Goal: Register for event/course

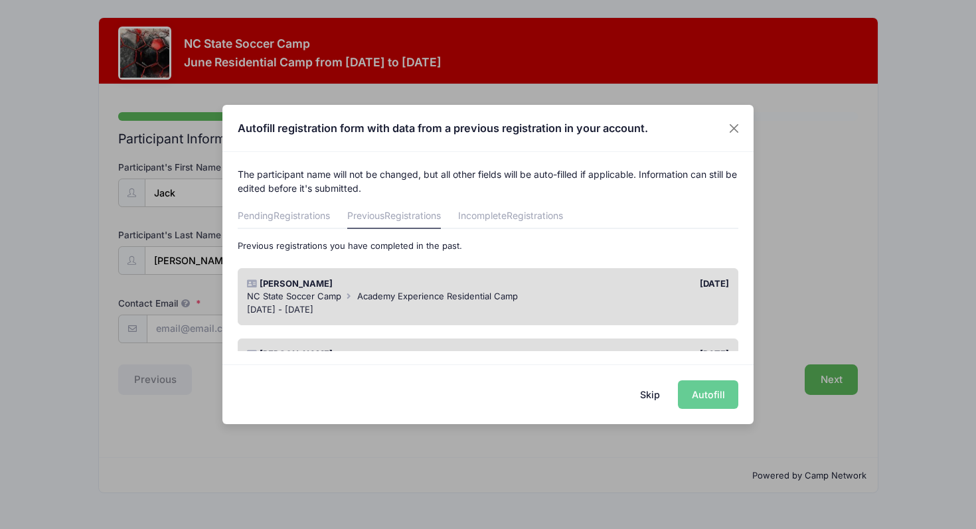
click at [599, 279] on div "[DATE]" at bounding box center [612, 283] width 248 height 13
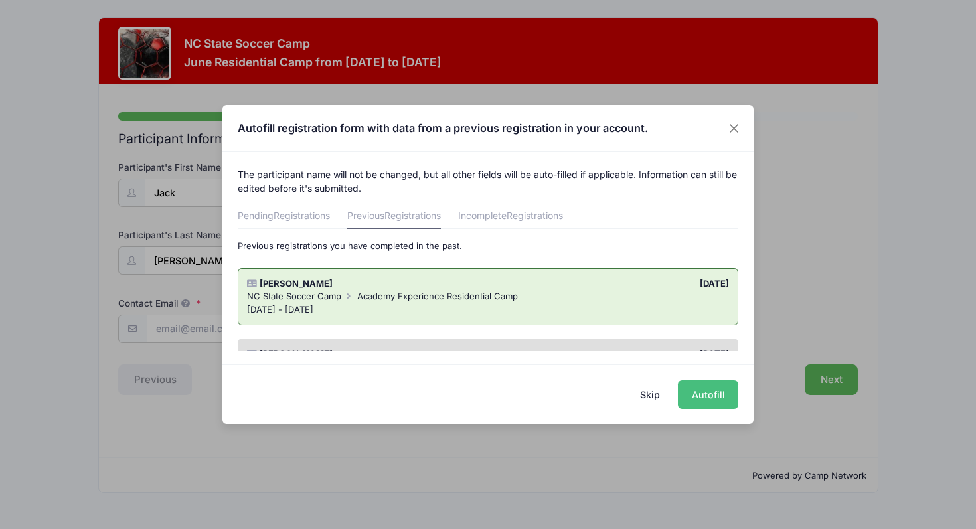
click at [694, 393] on button "Autofill" at bounding box center [708, 394] width 60 height 29
type input "[EMAIL_ADDRESS][DOMAIN_NAME]"
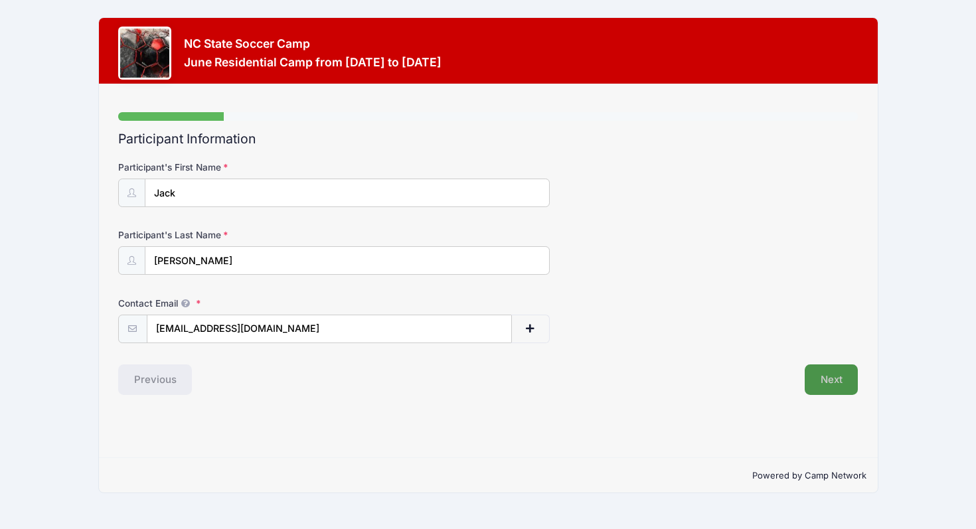
click at [843, 382] on button "Next" at bounding box center [831, 379] width 54 height 31
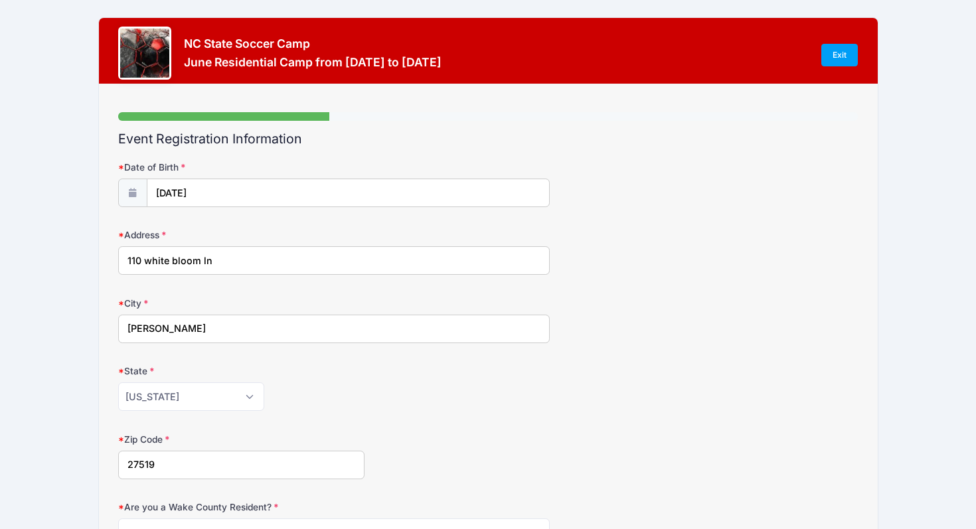
click at [412, 271] on input "110 white bloom ln" at bounding box center [333, 260] width 431 height 29
drag, startPoint x: 243, startPoint y: 264, endPoint x: 58, endPoint y: 265, distance: 185.2
click at [58, 265] on div "NC State Soccer Camp June Residential Camp from 06/21 to 06/24/2026 Exit Step 2…" at bounding box center [488, 459] width 936 height 919
type input "201 Turquoise Creek Drive"
type input "27513"
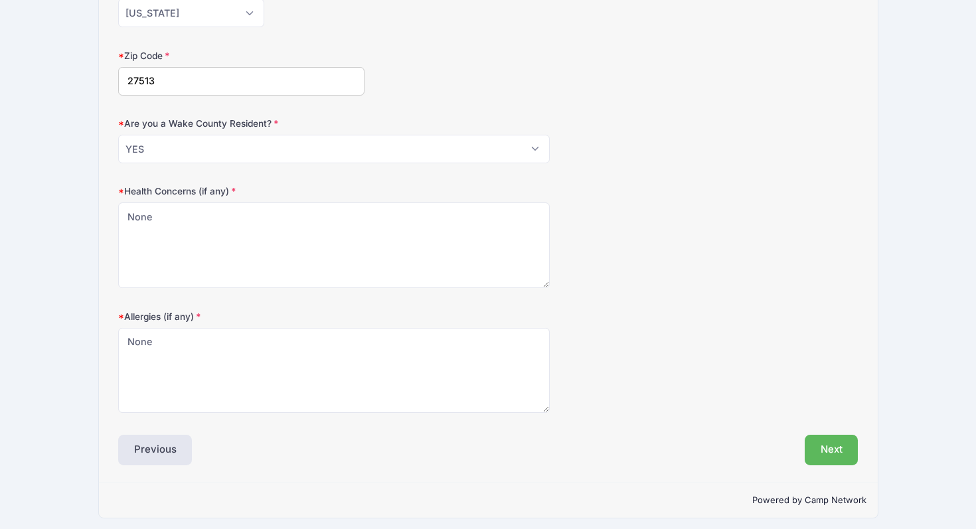
scroll to position [390, 0]
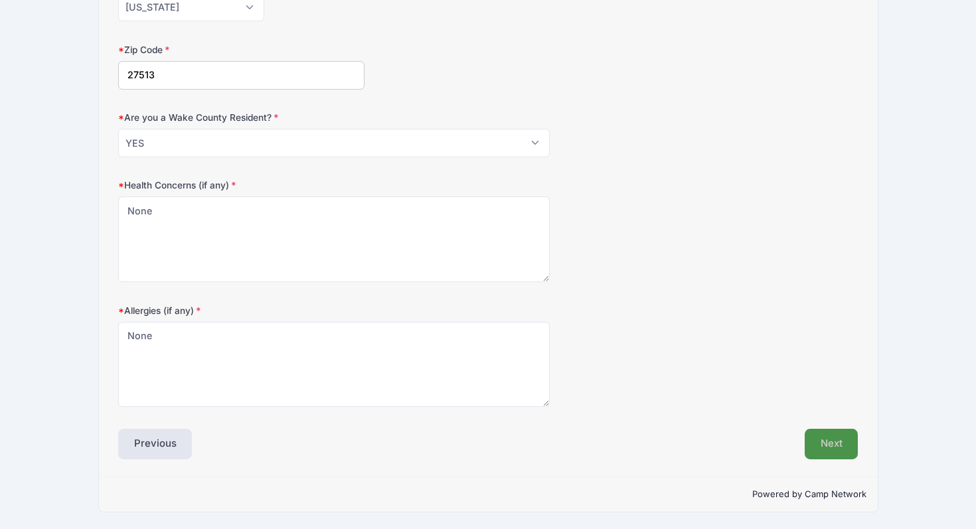
click at [837, 439] on button "Next" at bounding box center [831, 444] width 54 height 31
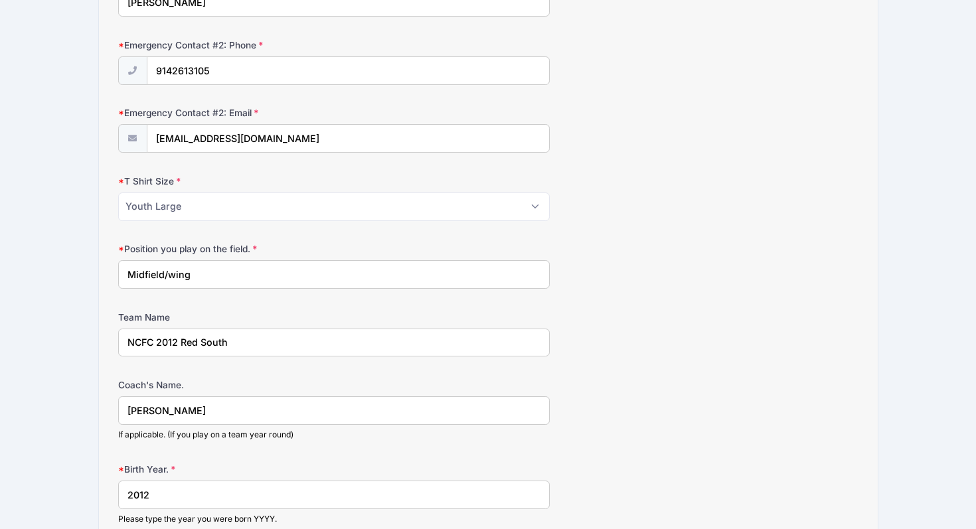
scroll to position [665, 0]
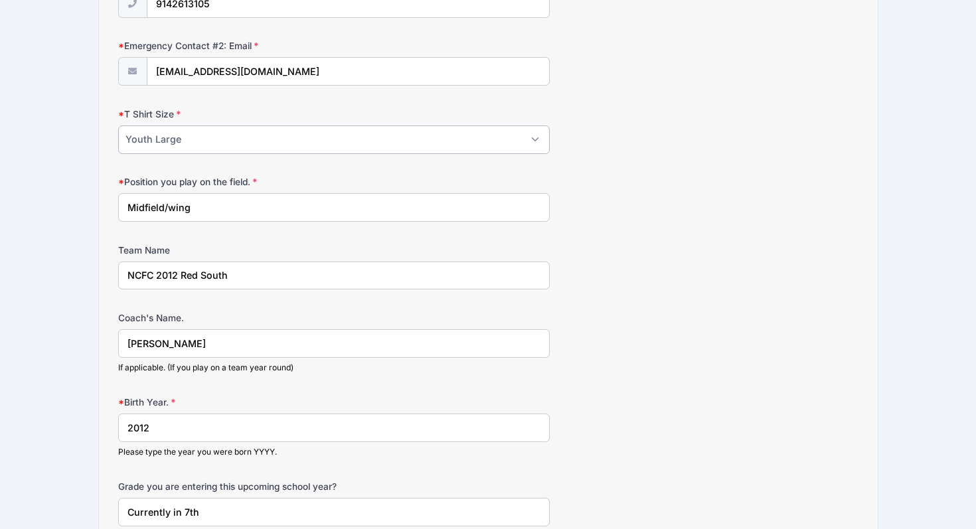
click at [522, 144] on select "Please Select Youth Small Youth Medium Youth Large Adult Small Adult Medium Adu…" at bounding box center [333, 139] width 431 height 29
click at [118, 125] on select "Please Select Youth Small Youth Medium Youth Large Adult Small Adult Medium Adu…" at bounding box center [333, 139] width 431 height 29
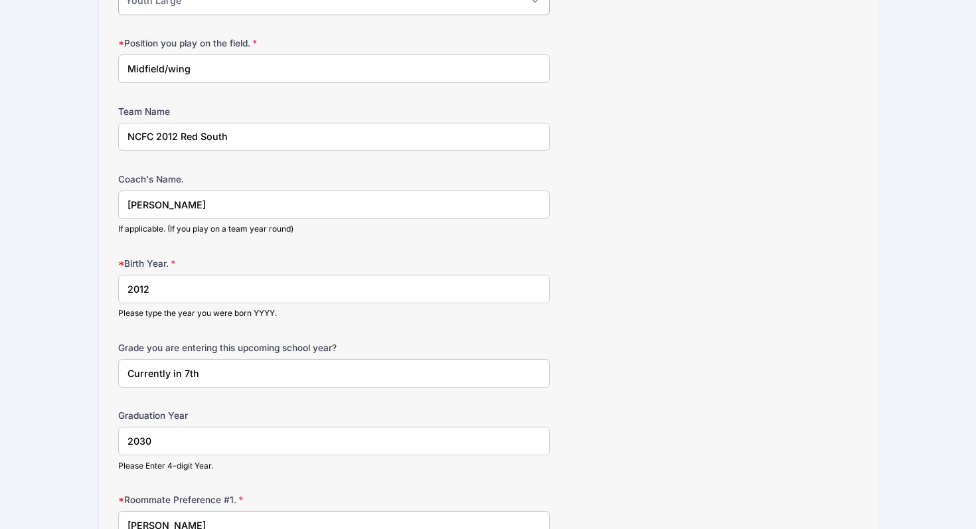
scroll to position [806, 0]
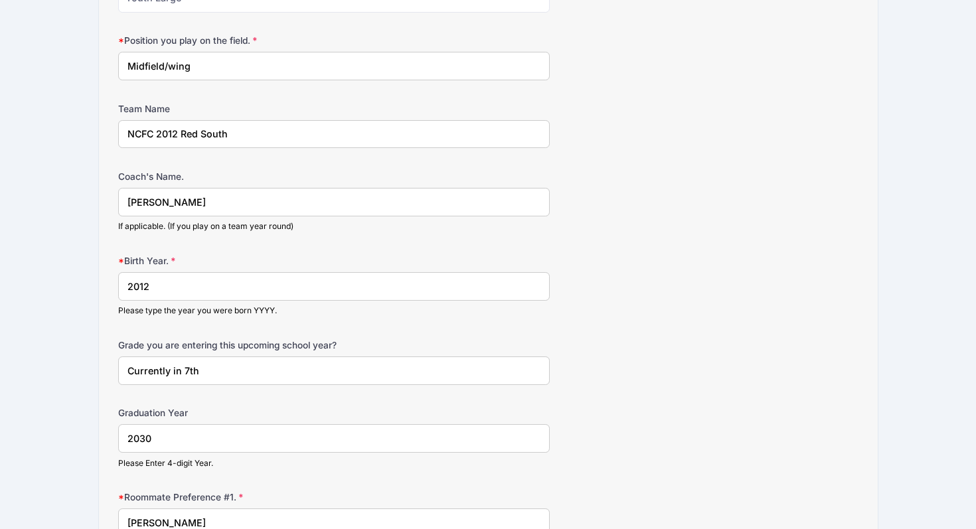
drag, startPoint x: 200, startPoint y: 134, endPoint x: 180, endPoint y: 134, distance: 20.6
click at [180, 134] on input "NCFC 2012 Red South" at bounding box center [333, 134] width 431 height 29
type input "NCFC 2012 White South"
click at [236, 165] on form "Parent/Guardian: Name Amy Munn Parent/Guardian: Phone 7048607996 Parent/Guardia…" at bounding box center [488, 13] width 740 height 1319
drag, startPoint x: 291, startPoint y: 196, endPoint x: 90, endPoint y: 198, distance: 201.1
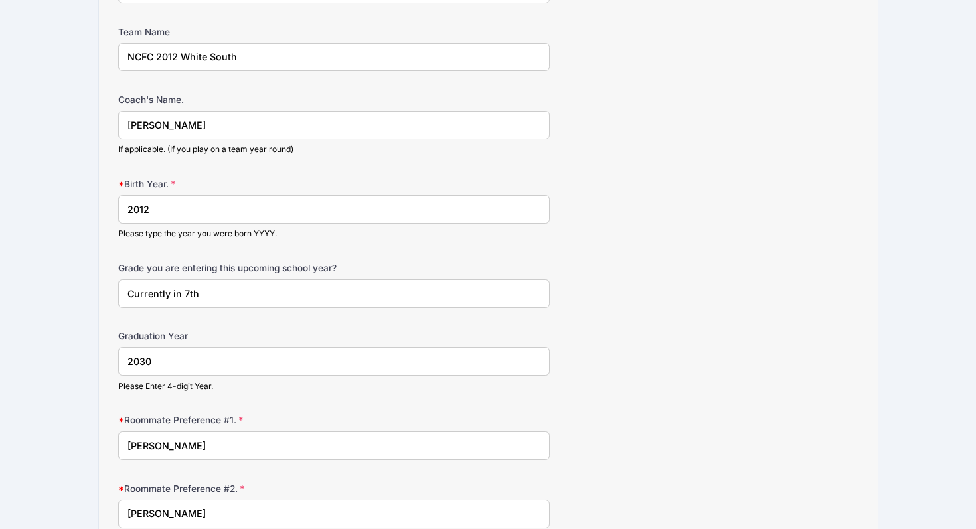
scroll to position [932, 0]
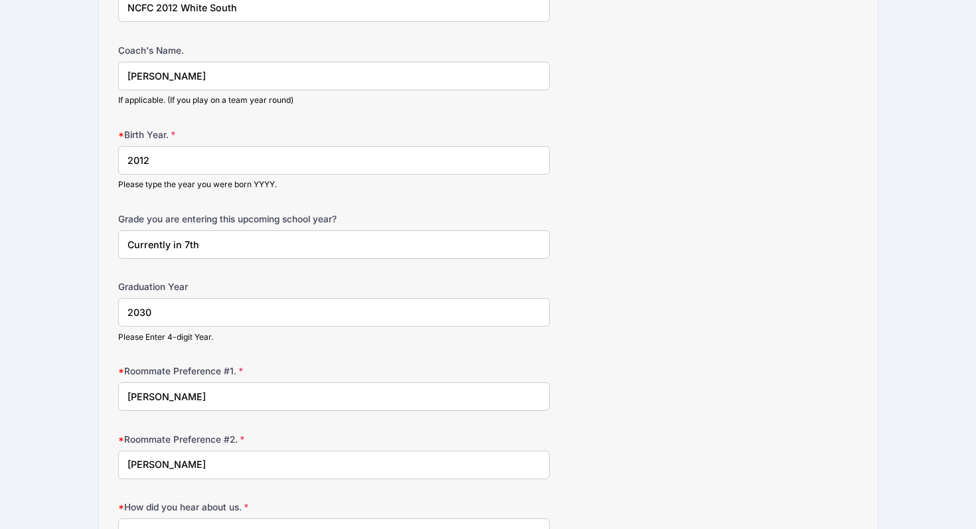
type input "[PERSON_NAME]"
click at [202, 241] on input "Currently in 7th" at bounding box center [333, 244] width 431 height 29
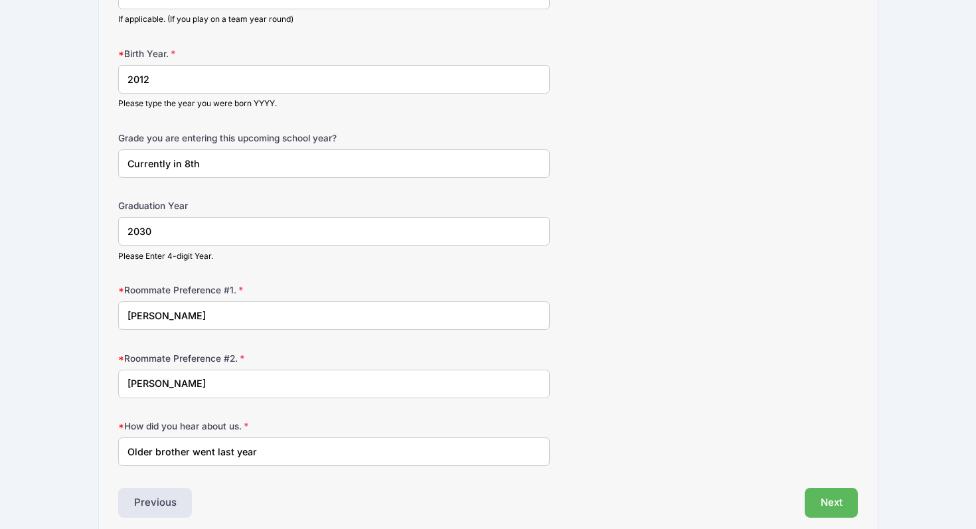
scroll to position [1072, 0]
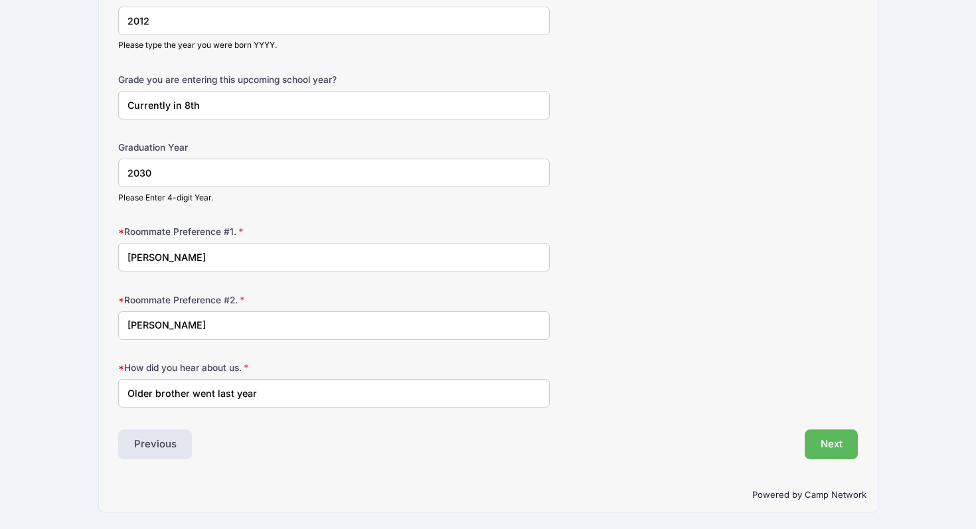
type input "Currently in 8th"
drag, startPoint x: 264, startPoint y: 401, endPoint x: 118, endPoint y: 391, distance: 146.3
click at [118, 392] on input "Older brother went last year" at bounding box center [333, 393] width 431 height 29
type input "f"
type input "p"
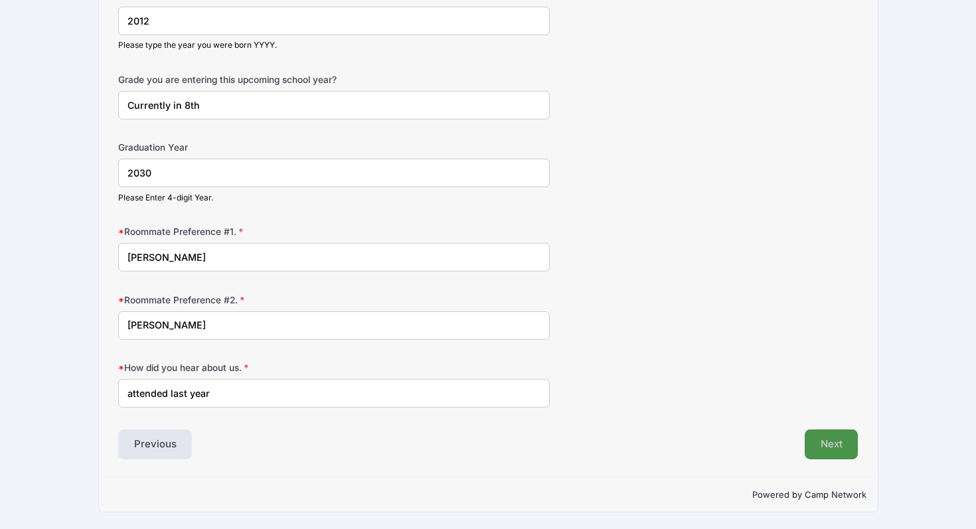
type input "attended last year"
click at [818, 449] on button "Next" at bounding box center [831, 444] width 54 height 31
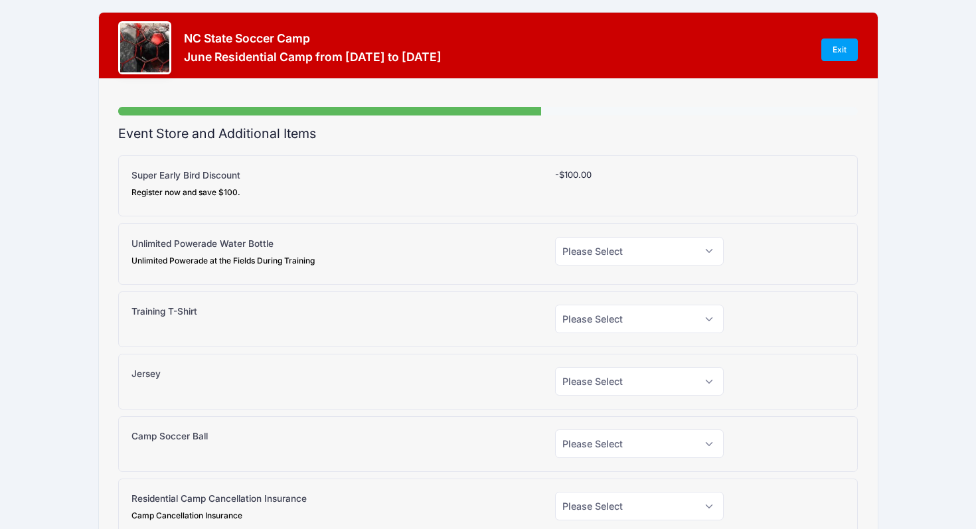
scroll to position [0, 0]
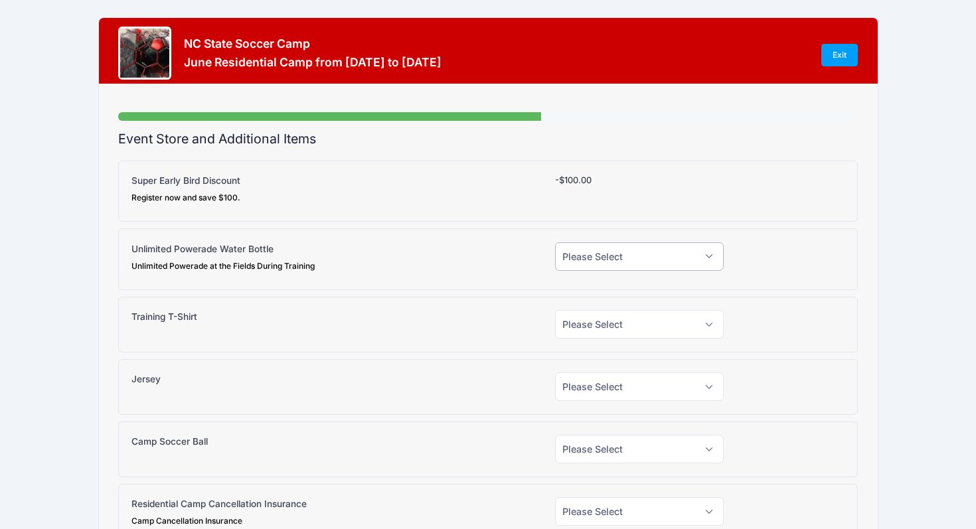
click at [581, 254] on select "Please Select Yes (+$15.00) No" at bounding box center [639, 256] width 169 height 29
select select "1"
click at [555, 242] on select "Please Select Yes (+$15.00) No" at bounding box center [639, 256] width 169 height 29
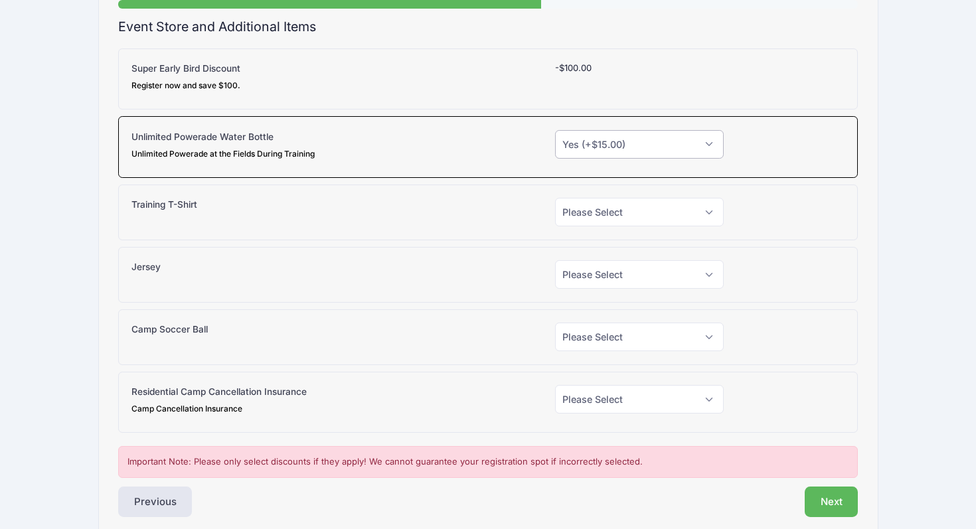
scroll to position [117, 0]
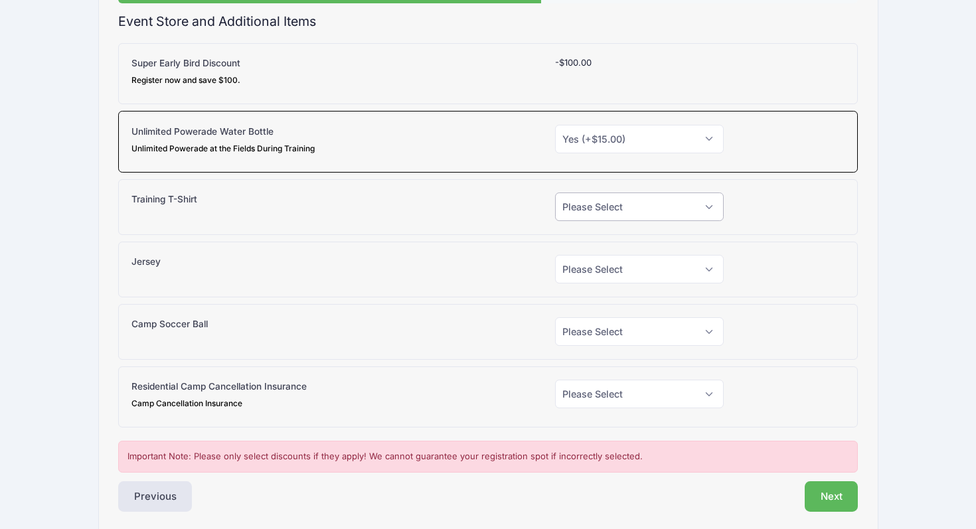
click at [598, 194] on select "Please Select Yes (+$20.00) No" at bounding box center [639, 206] width 169 height 29
select select "0"
click at [555, 192] on select "Please Select Yes (+$20.00) No" at bounding box center [639, 206] width 169 height 29
click at [581, 274] on select "Please Select Yes (+$30.00) No" at bounding box center [639, 269] width 169 height 29
select select "0"
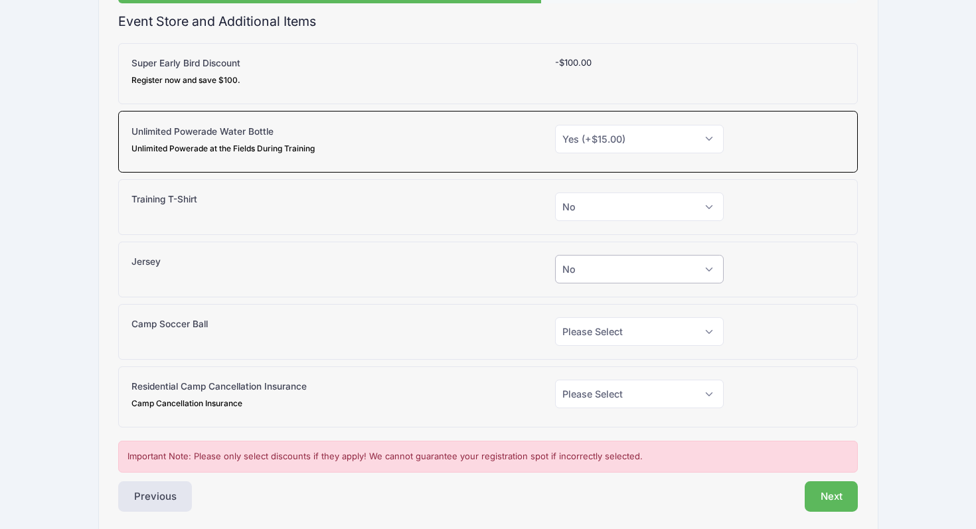
click at [555, 255] on select "Please Select Yes (+$30.00) No" at bounding box center [639, 269] width 169 height 29
click at [583, 324] on select "Please Select Yes (+$38.00) No" at bounding box center [639, 331] width 169 height 29
select select "0"
click at [555, 317] on select "Please Select Yes (+$38.00) No" at bounding box center [639, 331] width 169 height 29
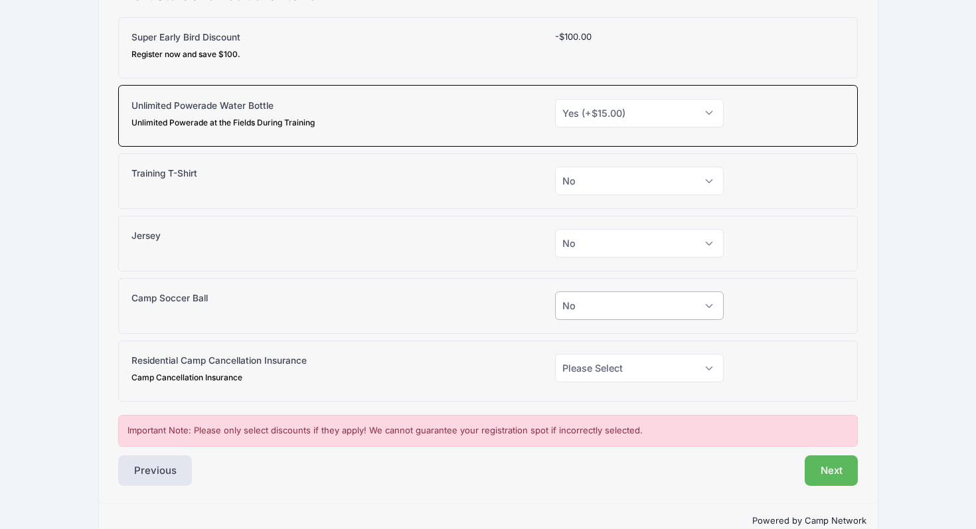
scroll to position [170, 0]
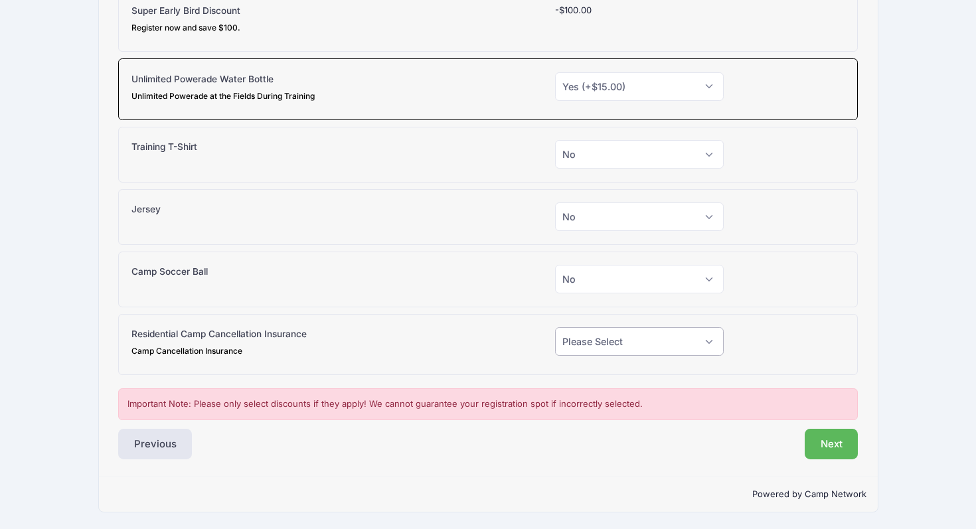
click at [589, 331] on select "Please Select Yes (+$130.00) No" at bounding box center [639, 341] width 169 height 29
select select "0"
click at [555, 327] on select "Please Select Yes (+$130.00) No" at bounding box center [639, 341] width 169 height 29
click at [822, 443] on button "Next" at bounding box center [831, 444] width 54 height 31
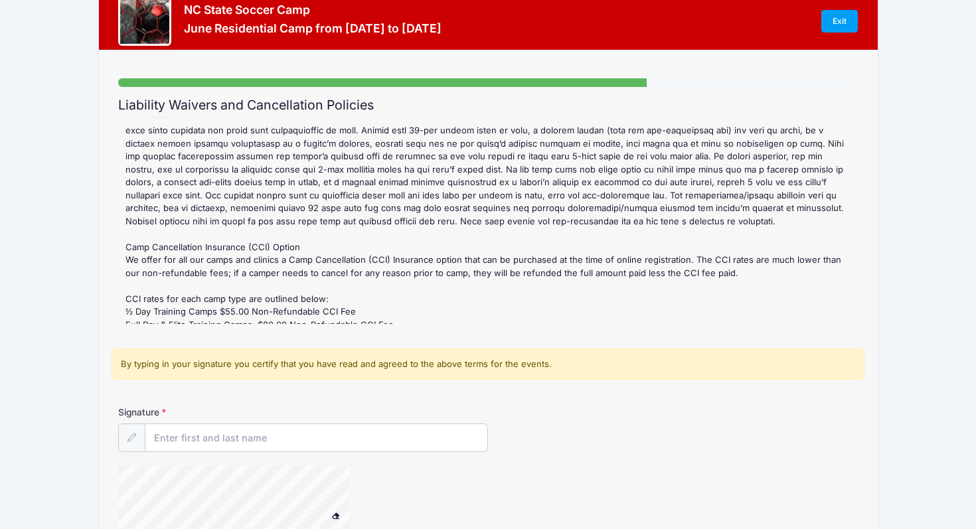
scroll to position [250, 0]
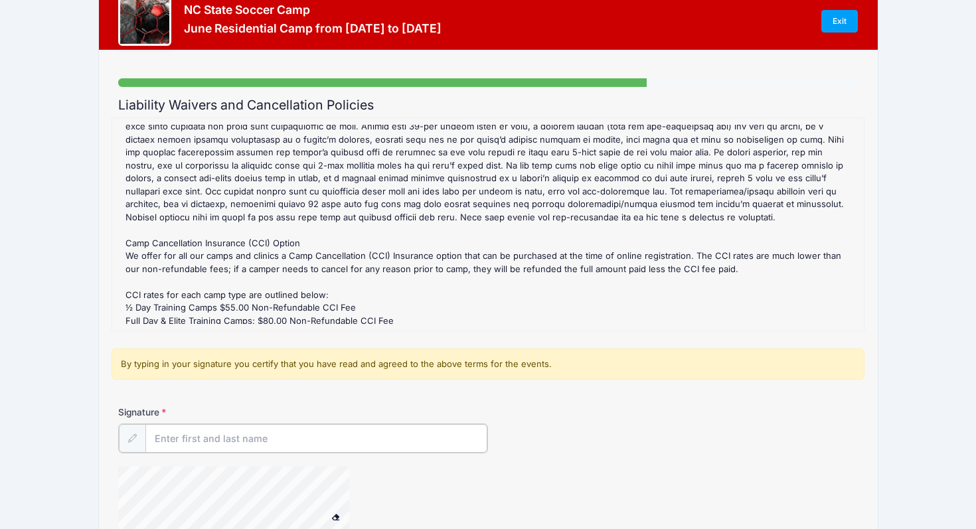
click at [232, 423] on div at bounding box center [303, 438] width 370 height 30
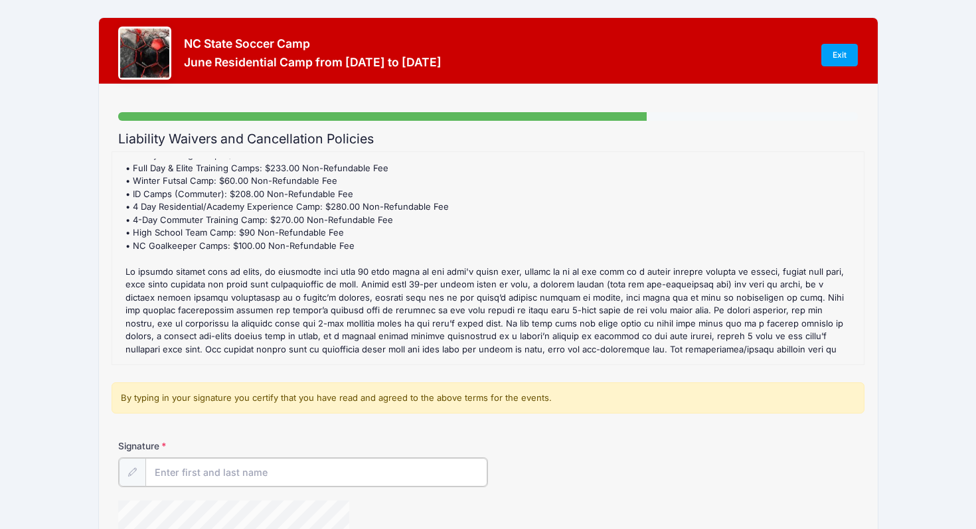
scroll to position [0, 0]
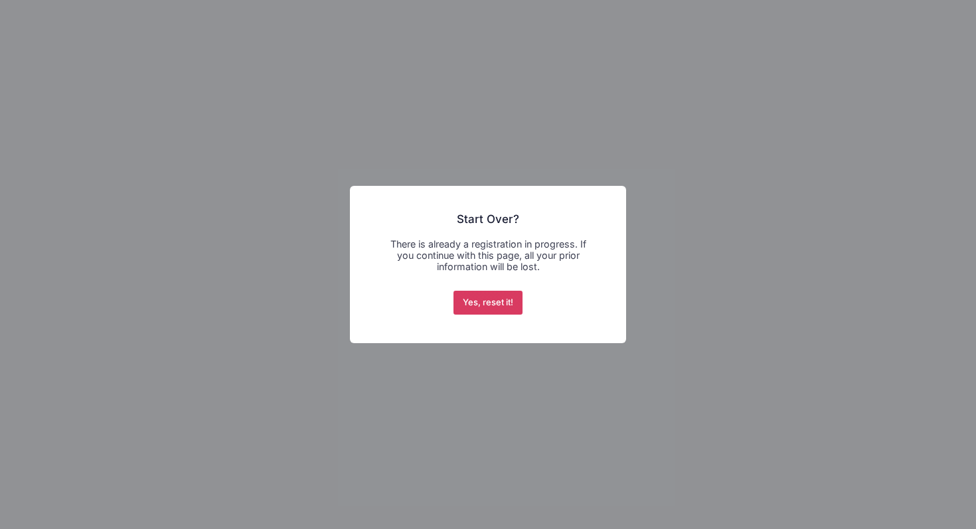
click at [500, 306] on button "Yes, reset it!" at bounding box center [488, 303] width 70 height 24
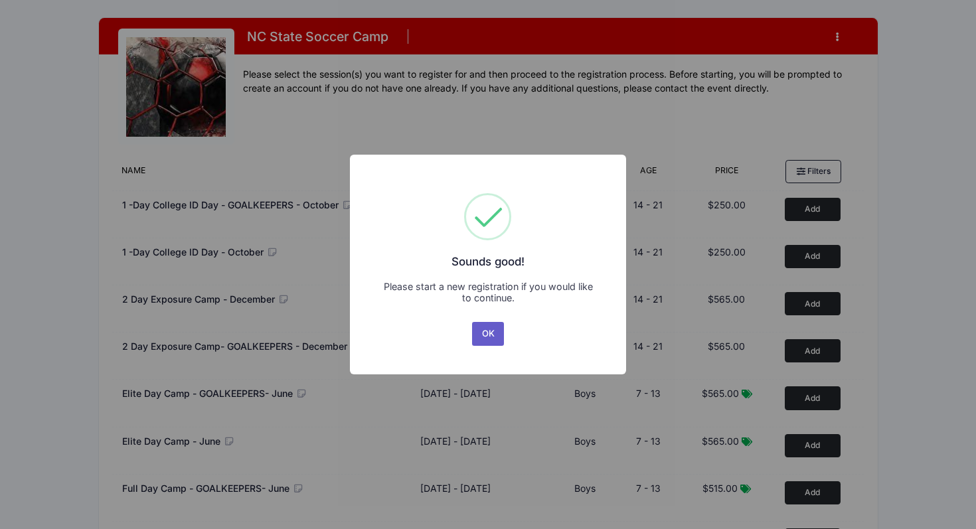
click at [490, 331] on button "OK" at bounding box center [488, 334] width 32 height 24
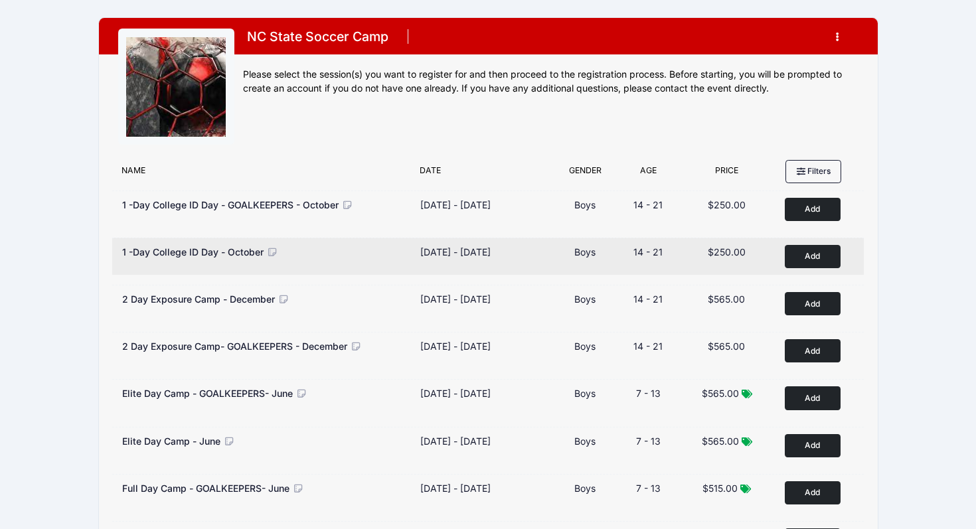
click at [273, 250] on icon at bounding box center [272, 252] width 12 height 9
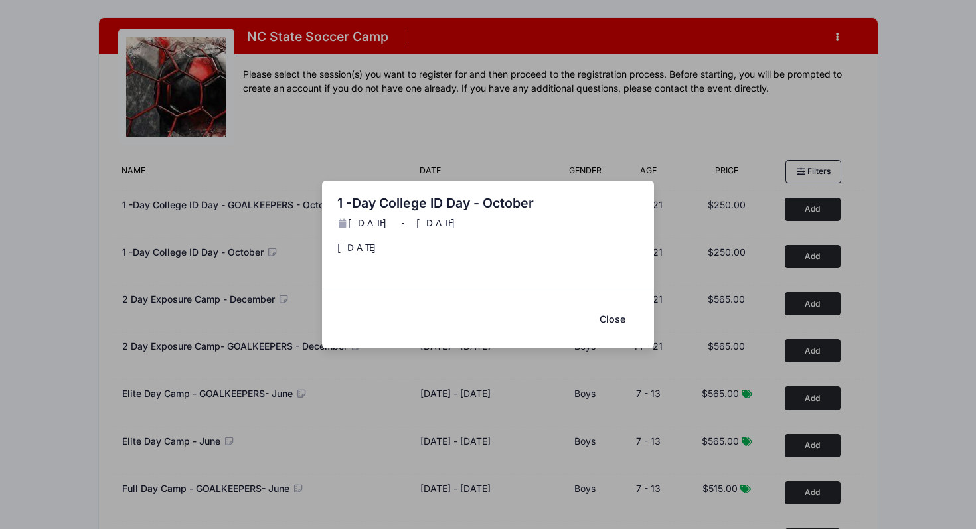
click at [619, 317] on button "Close" at bounding box center [611, 319] width 53 height 29
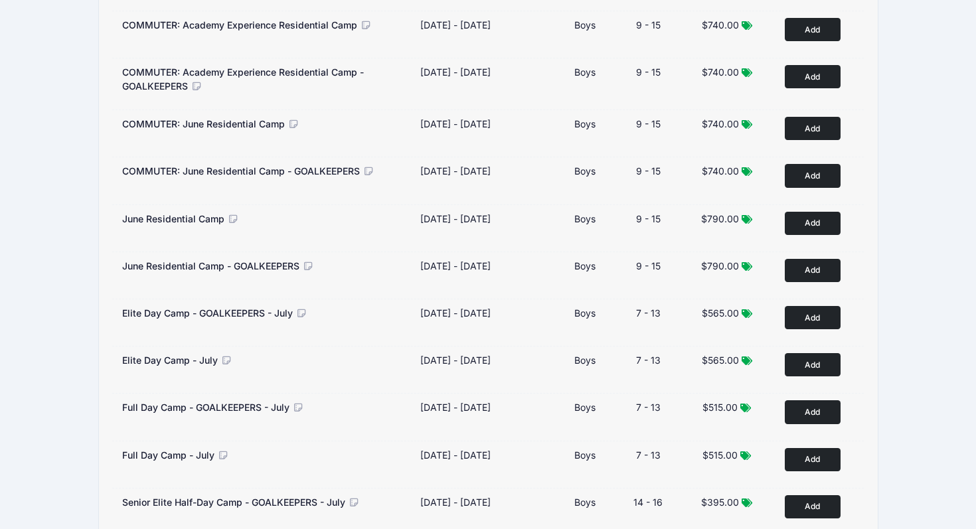
scroll to position [795, 0]
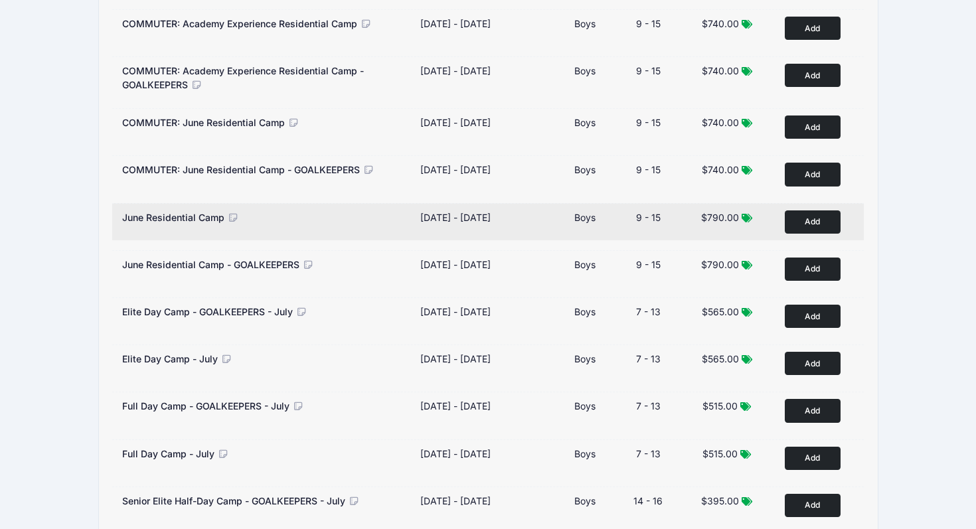
click at [808, 226] on button "Add to Cart" at bounding box center [812, 221] width 56 height 23
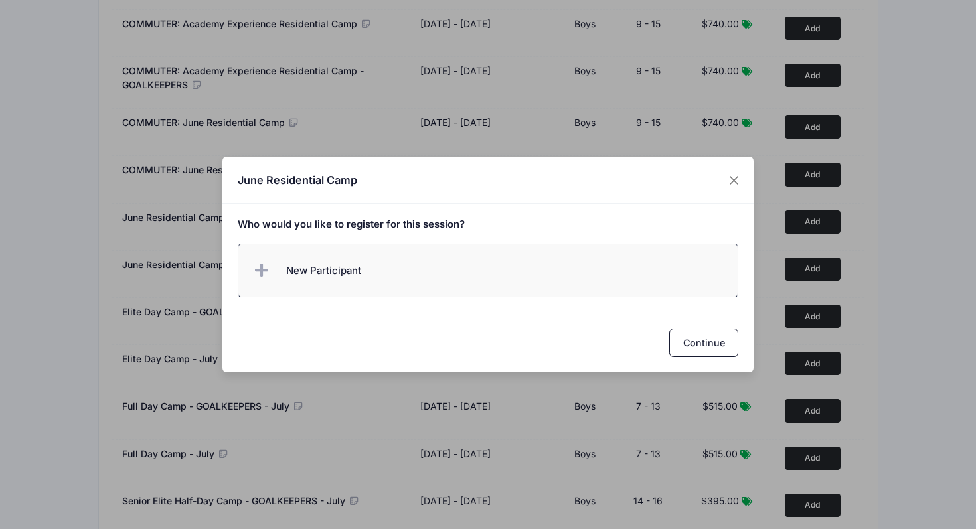
click at [566, 261] on label "New Participant" at bounding box center [488, 271] width 501 height 54
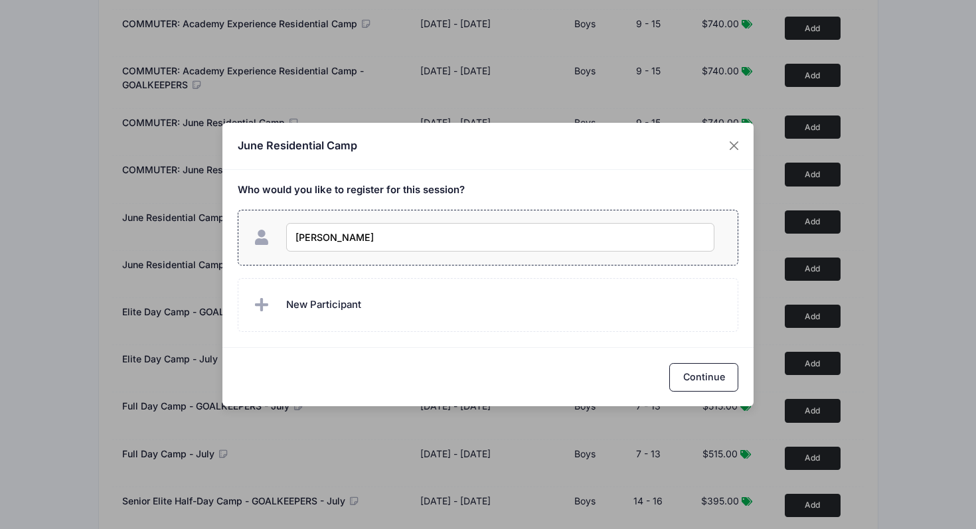
type input "[PERSON_NAME]"
checkbox input "true"
click at [717, 382] on button "Continue" at bounding box center [703, 377] width 69 height 29
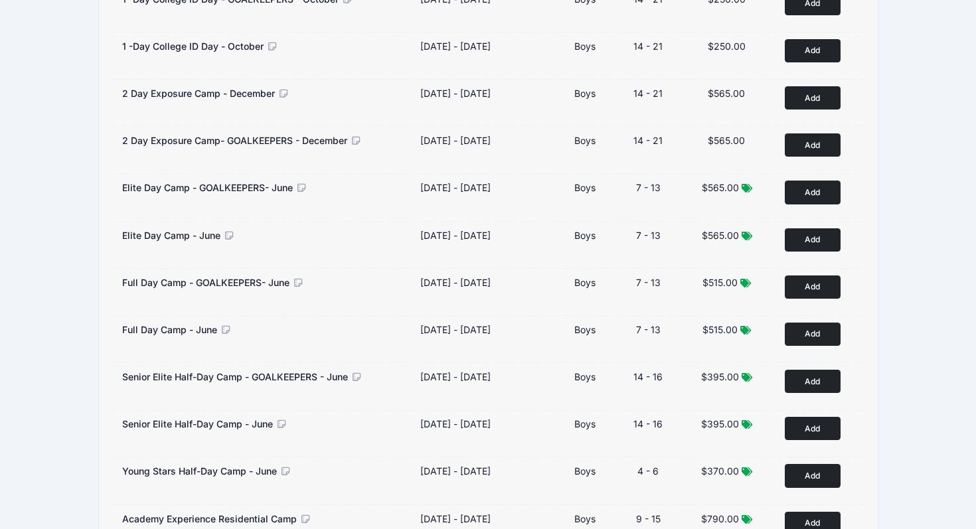
scroll to position [0, 0]
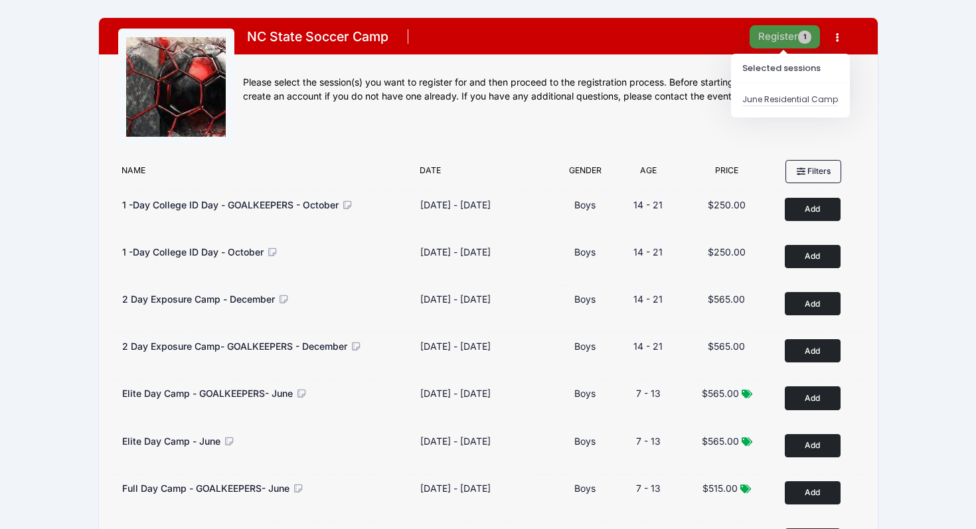
click at [788, 41] on button "Register 1" at bounding box center [784, 36] width 70 height 23
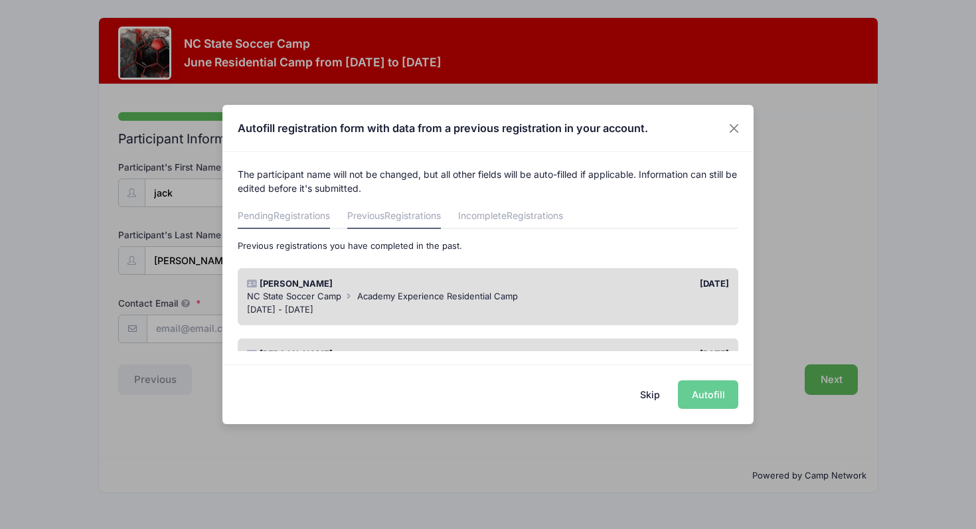
click at [303, 207] on link "Pending Registrations" at bounding box center [284, 217] width 92 height 24
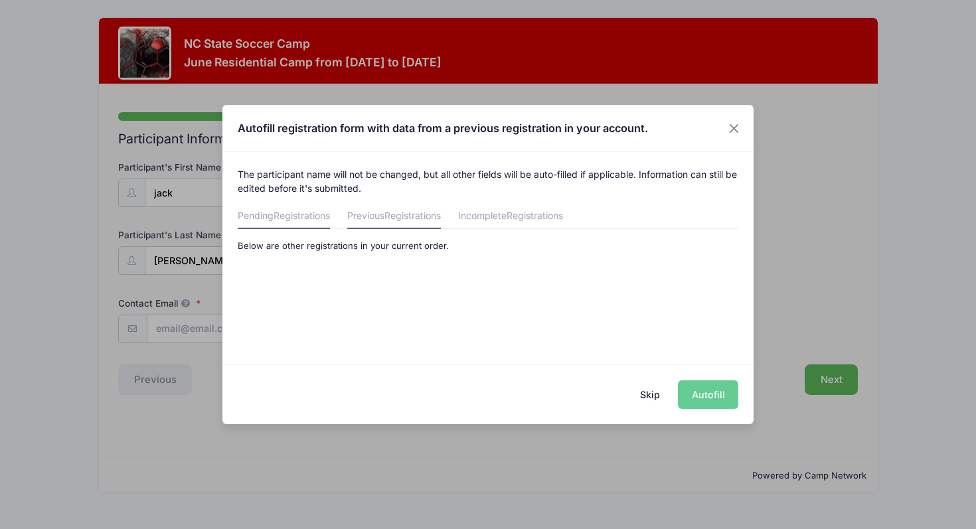
click at [371, 210] on link "Previous Registrations" at bounding box center [394, 217] width 94 height 24
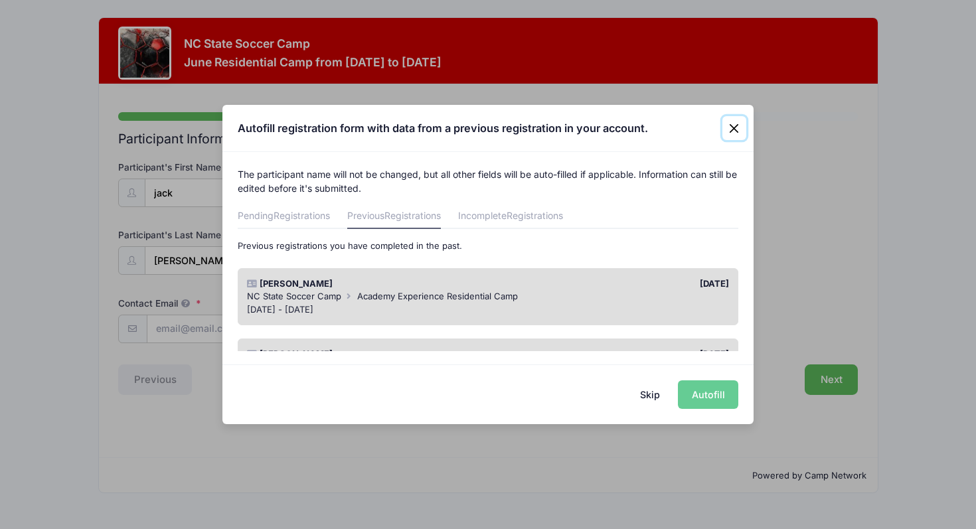
click at [738, 128] on button "Close" at bounding box center [734, 128] width 24 height 24
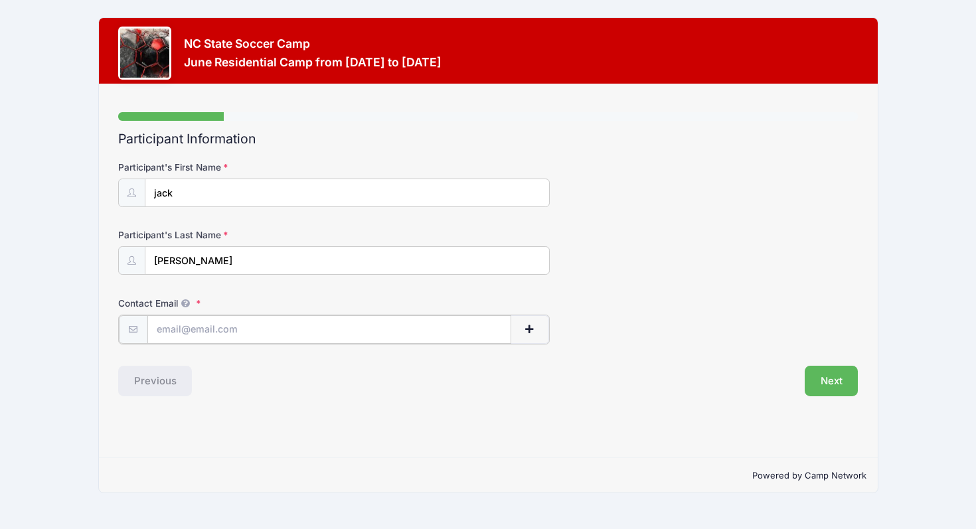
click at [229, 325] on input "Contact Email" at bounding box center [329, 329] width 364 height 29
type input "[EMAIL_ADDRESS][DOMAIN_NAME]"
click at [830, 388] on button "Next" at bounding box center [831, 379] width 54 height 31
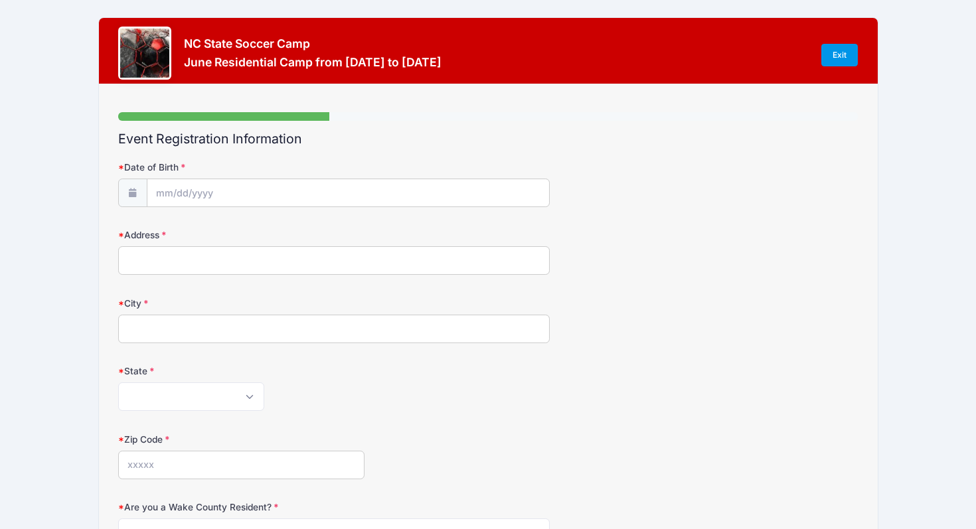
click at [832, 52] on link "Exit" at bounding box center [839, 55] width 37 height 23
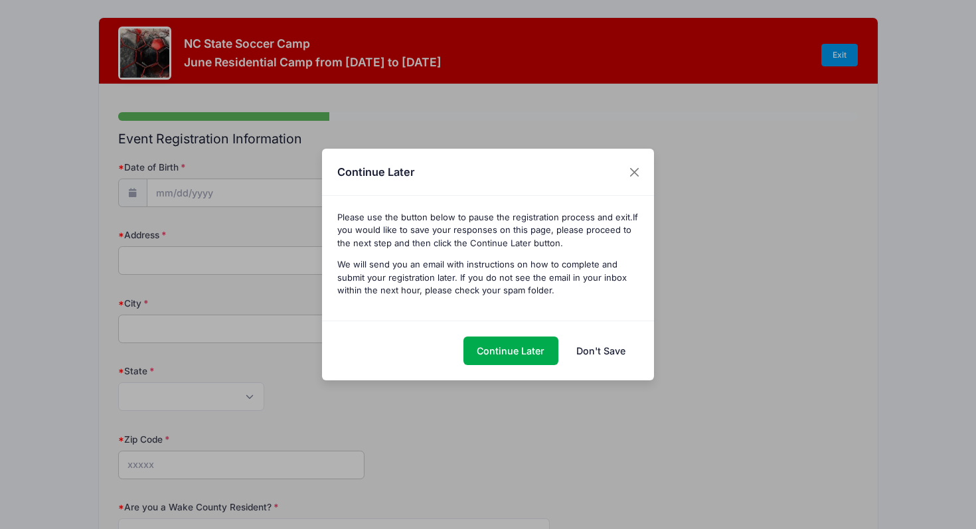
click at [597, 346] on link "Don't Save" at bounding box center [600, 350] width 76 height 29
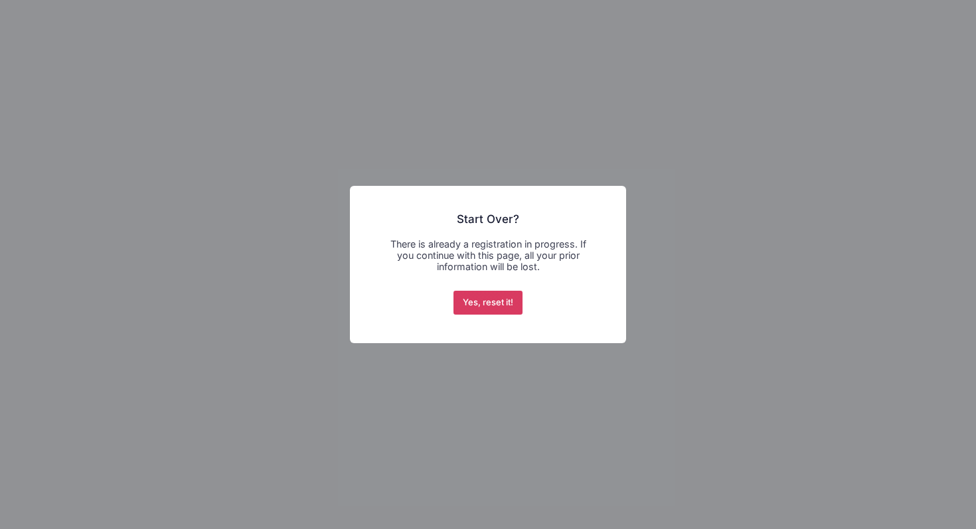
click at [466, 299] on button "Yes, reset it!" at bounding box center [488, 303] width 70 height 24
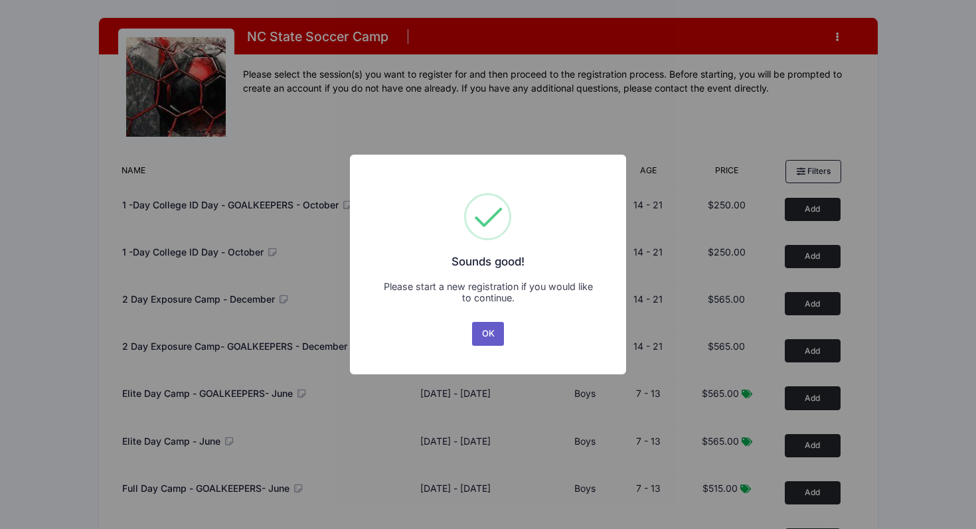
click at [484, 336] on button "OK" at bounding box center [488, 334] width 32 height 24
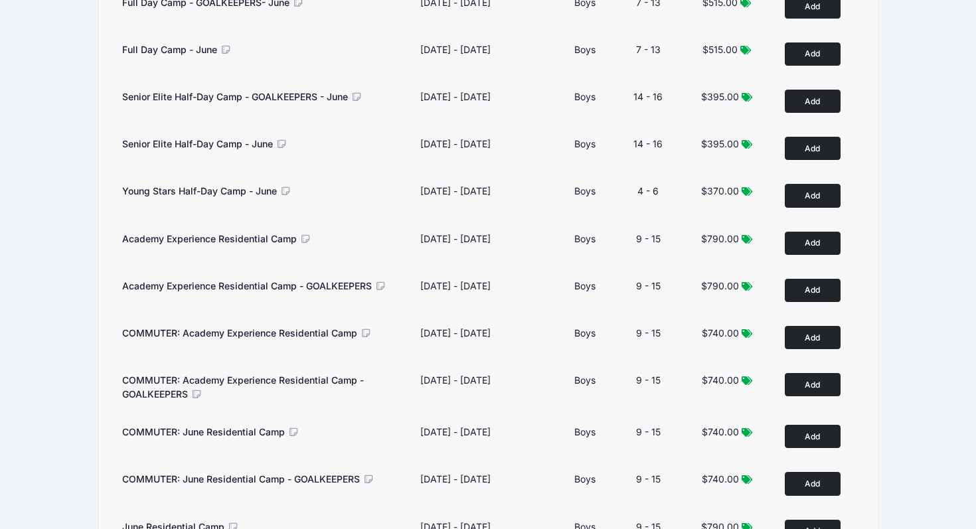
scroll to position [489, 0]
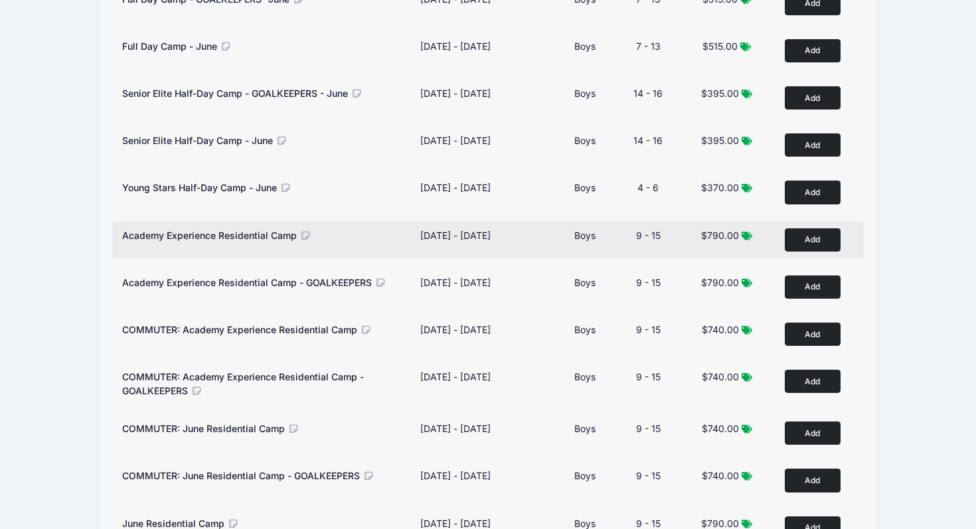
click at [306, 232] on icon at bounding box center [305, 235] width 12 height 9
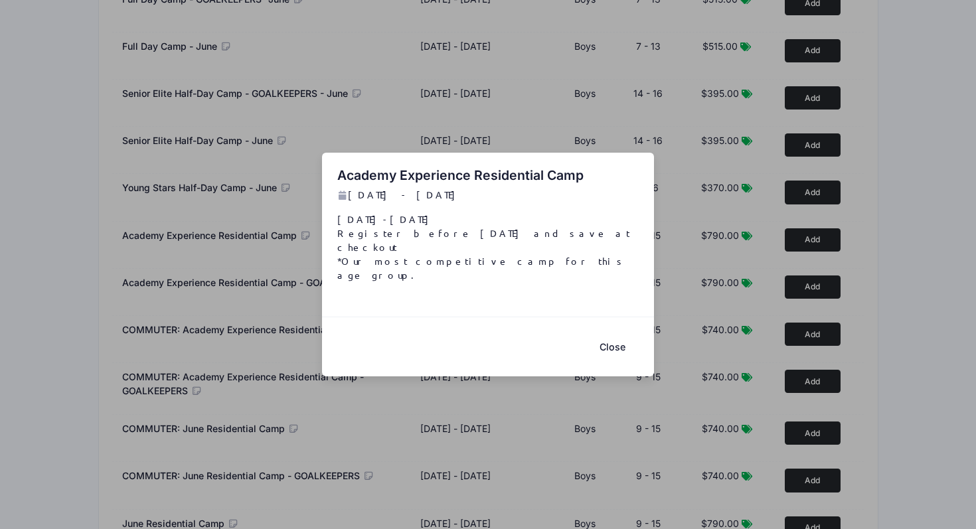
click at [624, 332] on button "Close" at bounding box center [611, 346] width 53 height 29
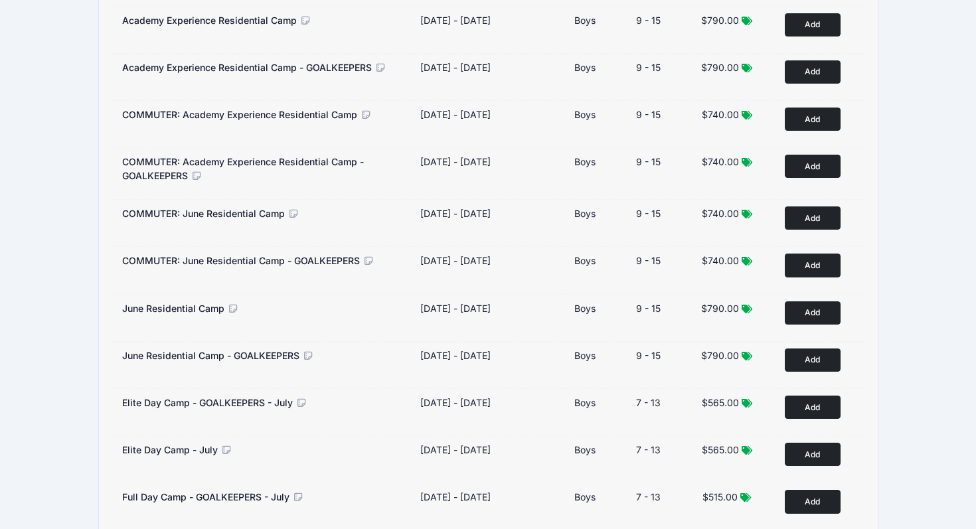
scroll to position [708, 0]
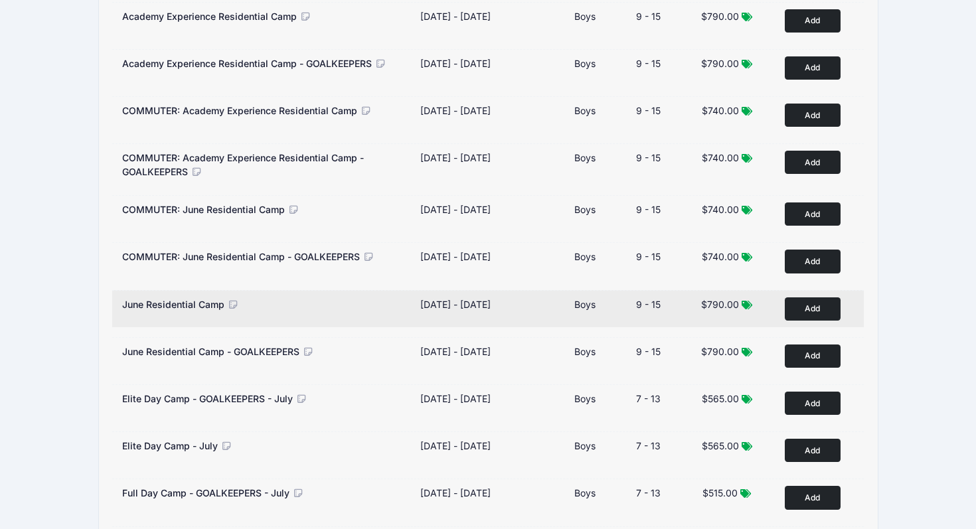
click at [230, 303] on icon at bounding box center [233, 304] width 12 height 9
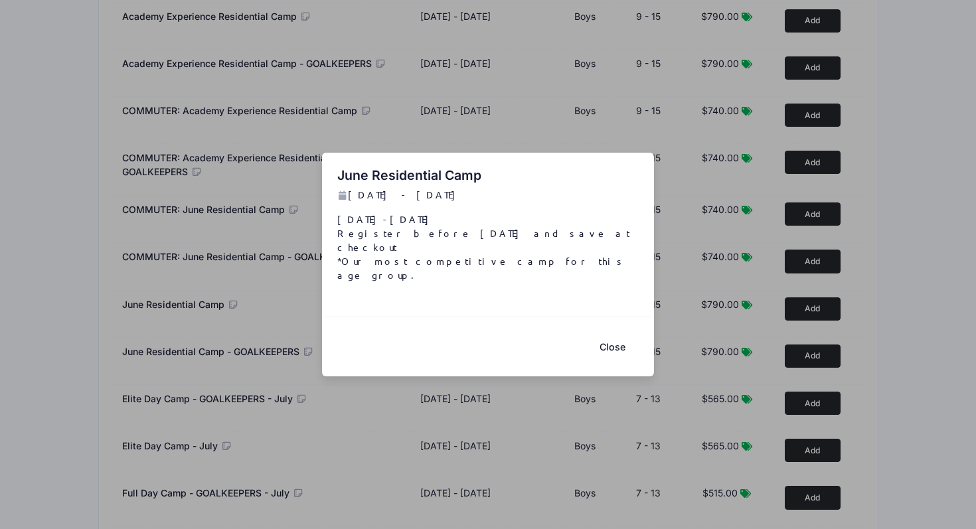
click at [617, 332] on button "Close" at bounding box center [611, 346] width 53 height 29
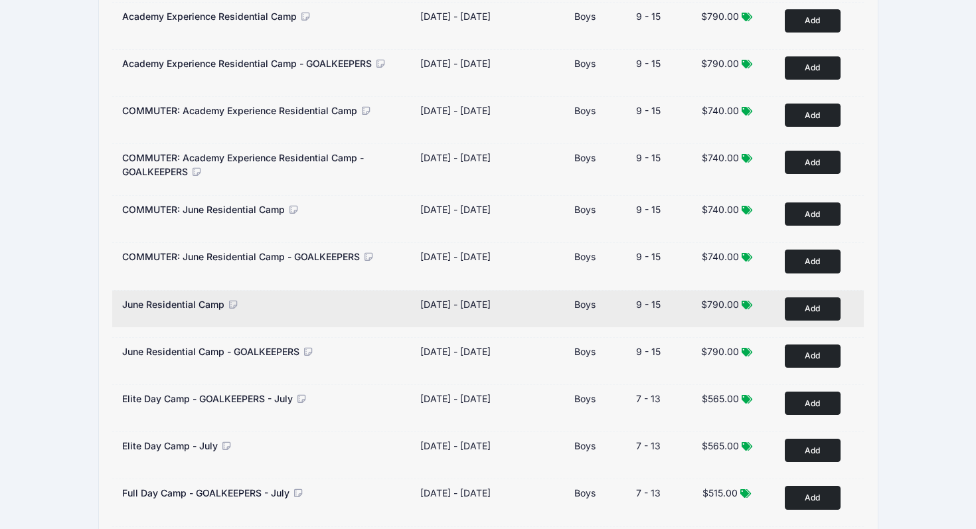
click at [795, 311] on button "Add to Cart" at bounding box center [812, 308] width 56 height 23
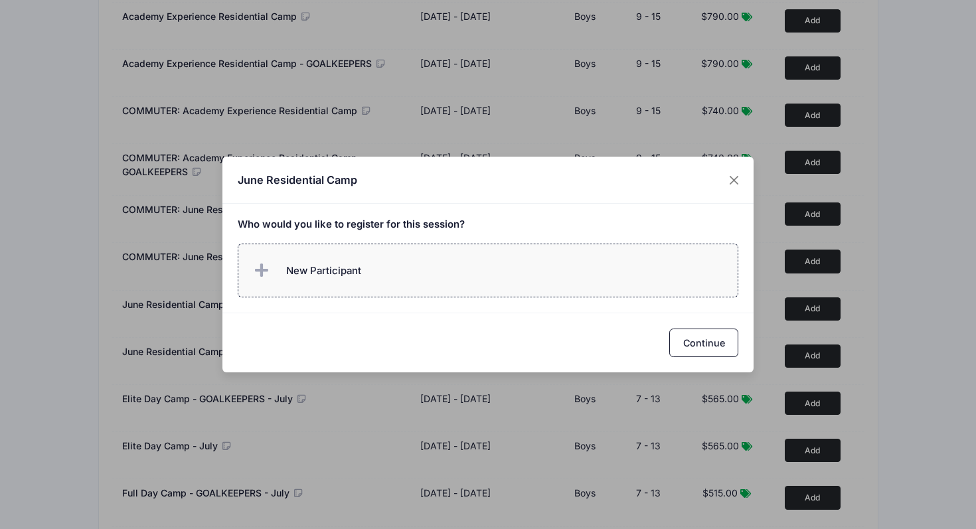
click at [532, 275] on label "New Participant" at bounding box center [488, 271] width 501 height 54
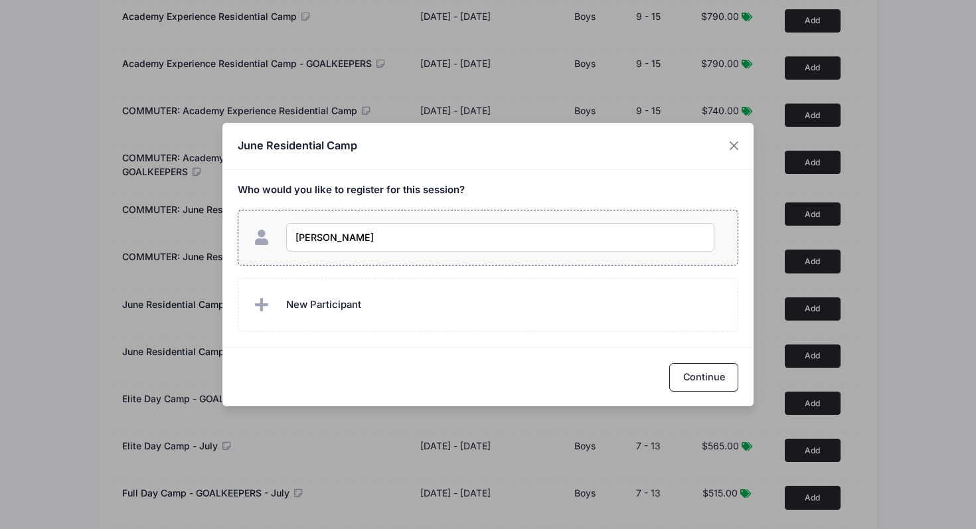
type input "jack munn"
checkbox input "true"
click at [705, 374] on button "Continue" at bounding box center [703, 377] width 69 height 29
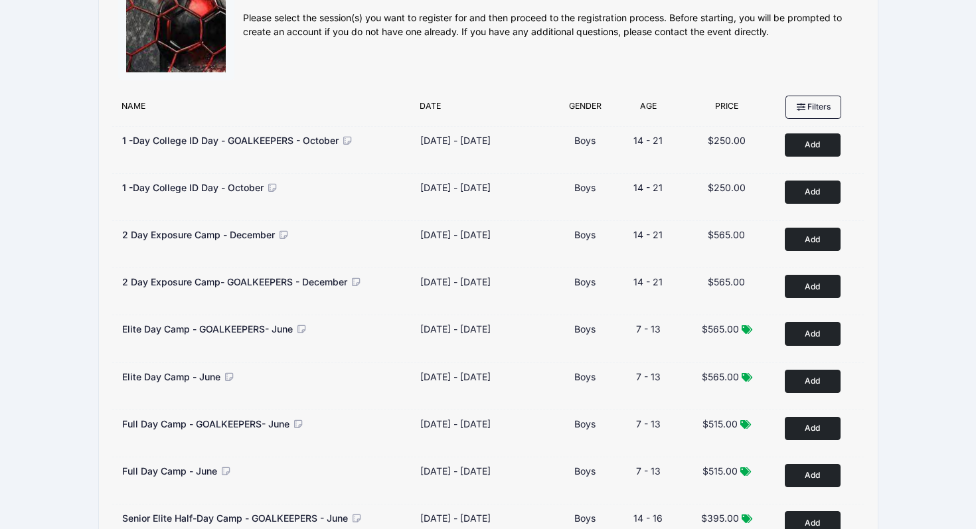
scroll to position [0, 0]
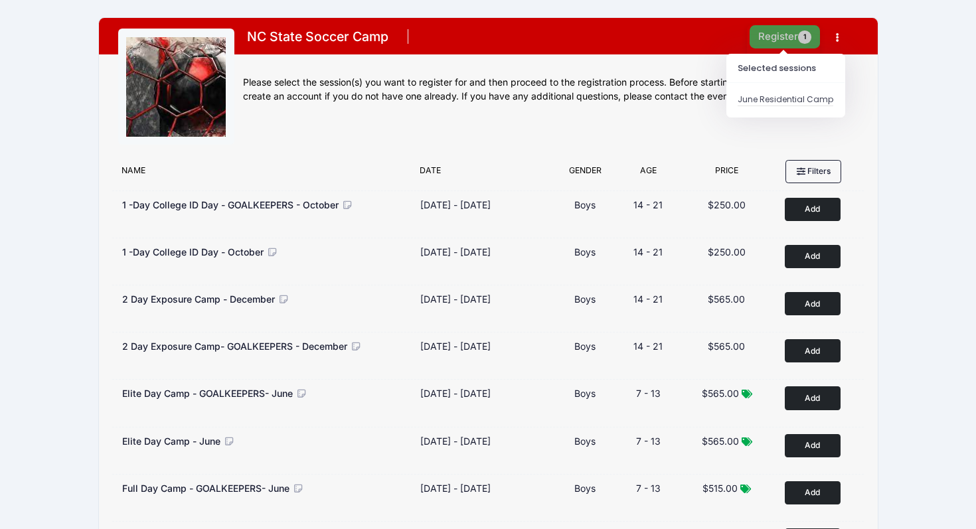
click at [779, 37] on button "Register 1" at bounding box center [784, 36] width 70 height 23
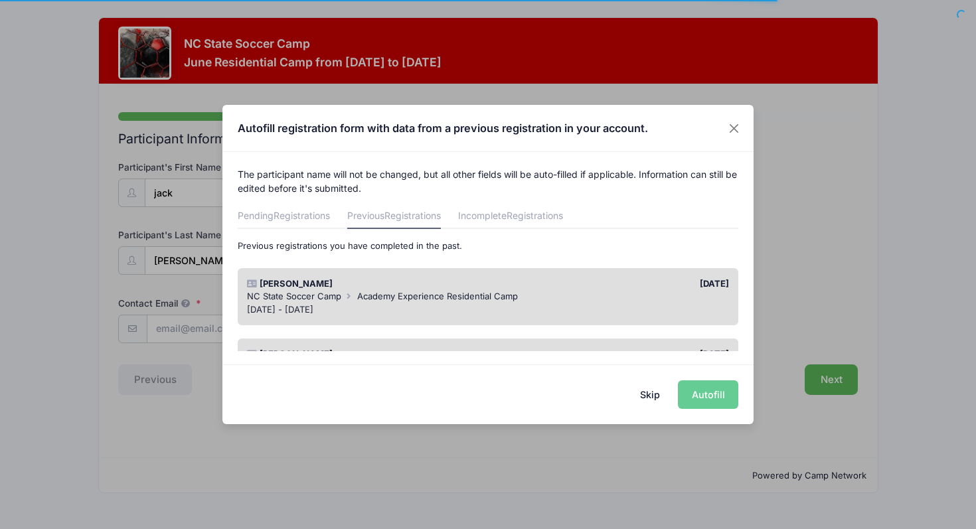
click at [542, 285] on div "[DATE]" at bounding box center [612, 283] width 248 height 13
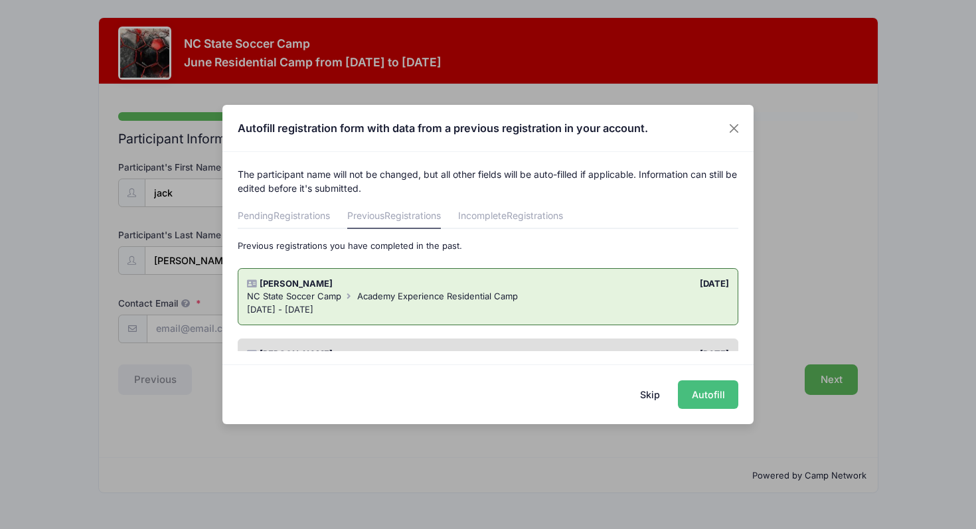
click at [704, 396] on button "Autofill" at bounding box center [708, 394] width 60 height 29
type input "[EMAIL_ADDRESS][DOMAIN_NAME]"
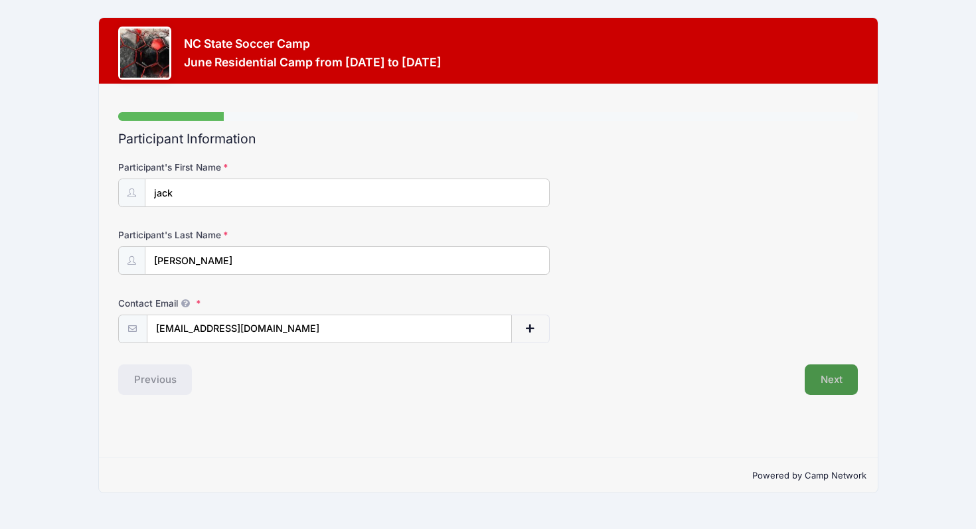
click at [845, 385] on button "Next" at bounding box center [831, 379] width 54 height 31
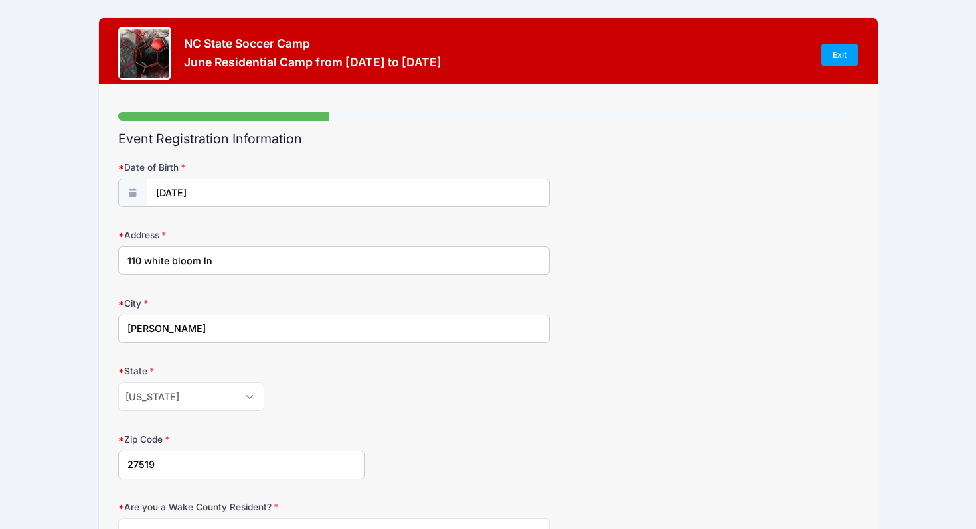
click at [317, 257] on input "110 white bloom ln" at bounding box center [333, 260] width 431 height 29
drag, startPoint x: 273, startPoint y: 266, endPoint x: 89, endPoint y: 282, distance: 184.5
click at [89, 282] on div "NC State Soccer Camp June Residential Camp from [DATE] to [DATE] Exit Step 2 /7…" at bounding box center [488, 459] width 936 height 919
type input "1"
type input "[STREET_ADDRESS]"
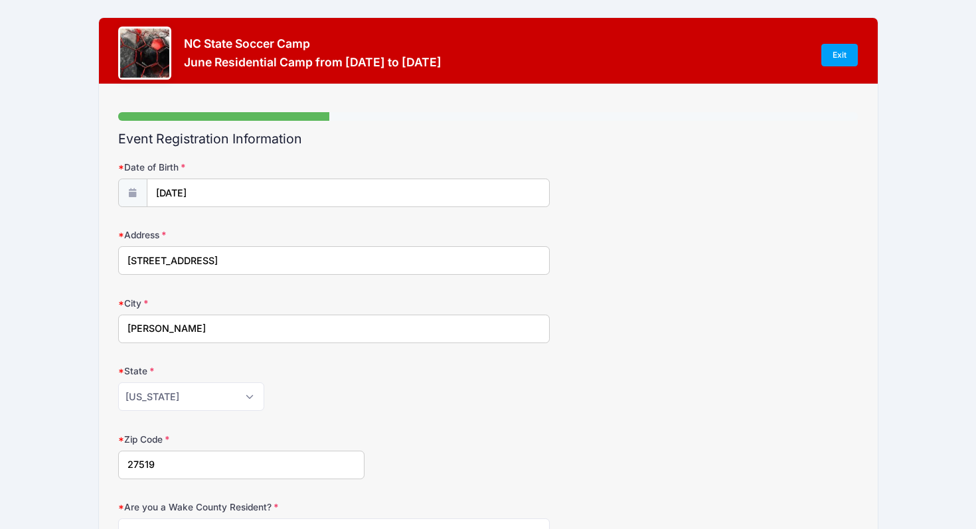
type input "27513"
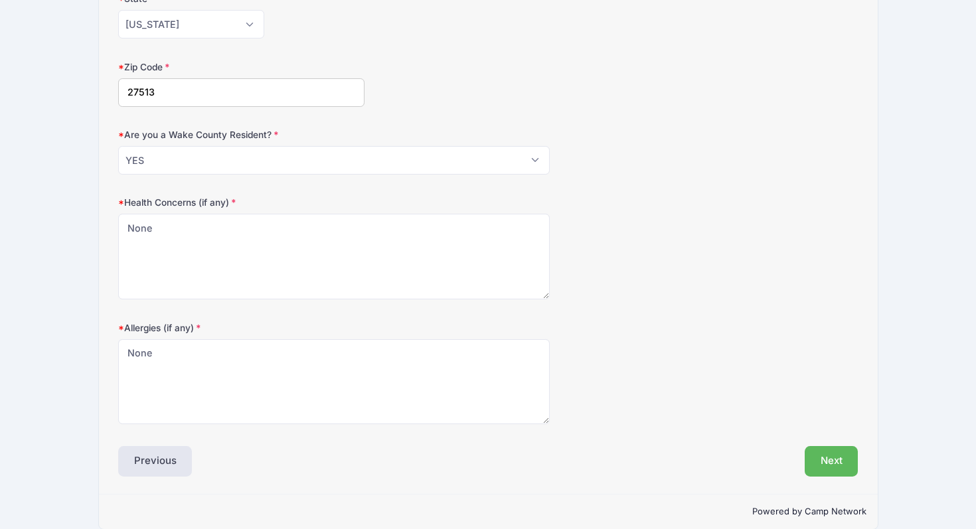
scroll to position [390, 0]
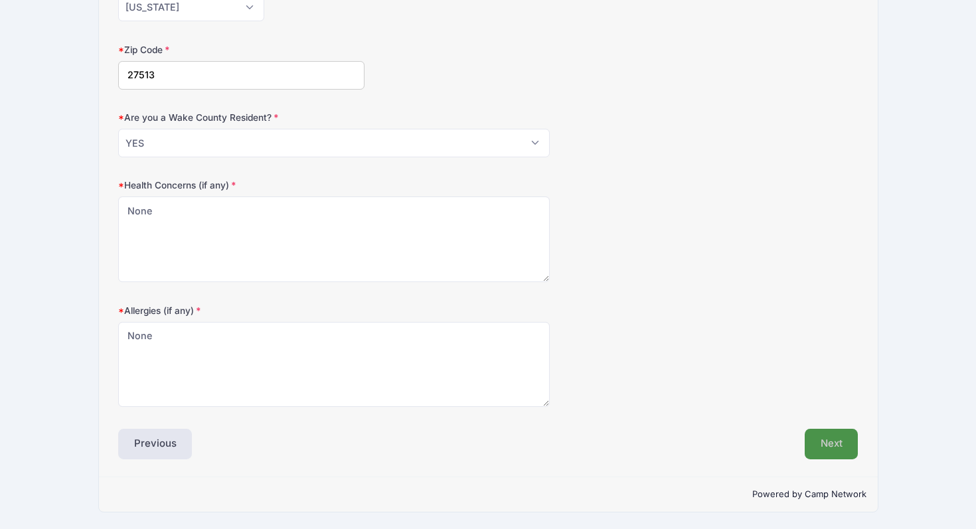
click at [831, 448] on button "Next" at bounding box center [831, 444] width 54 height 31
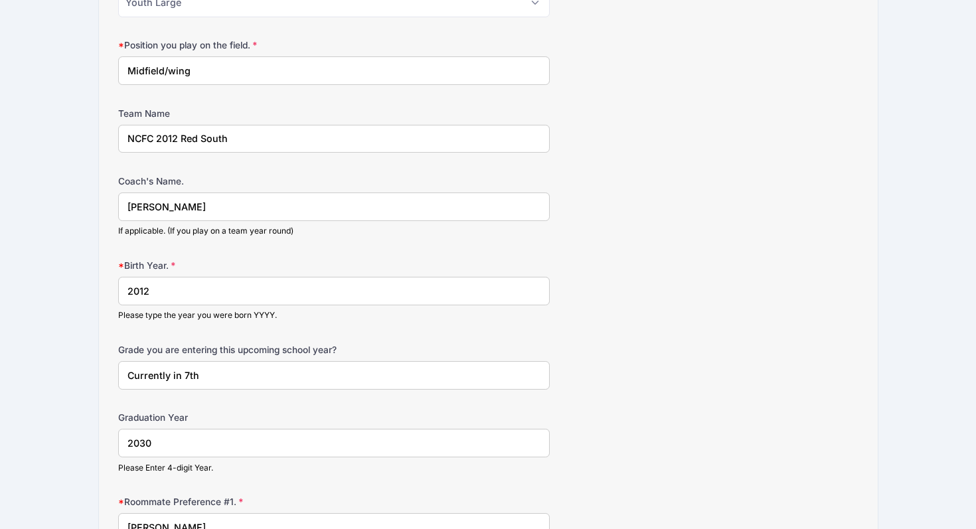
scroll to position [802, 0]
click at [200, 137] on input "NCFC 2012 Red South" at bounding box center [333, 138] width 431 height 29
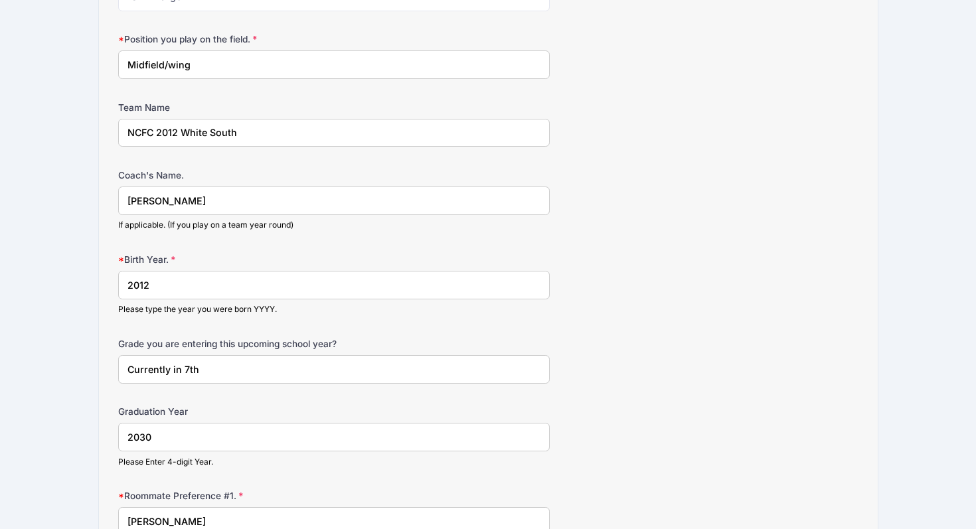
scroll to position [810, 0]
type input "NCFC 2012 White South"
drag, startPoint x: 289, startPoint y: 194, endPoint x: 103, endPoint y: 194, distance: 186.5
click at [103, 194] on div "Step 3 /7 Step 1 Step 2 Step 3 Step 4 Policies Extra Items Summary Participant …" at bounding box center [488, 7] width 778 height 1465
type input "Jonathan Francis"
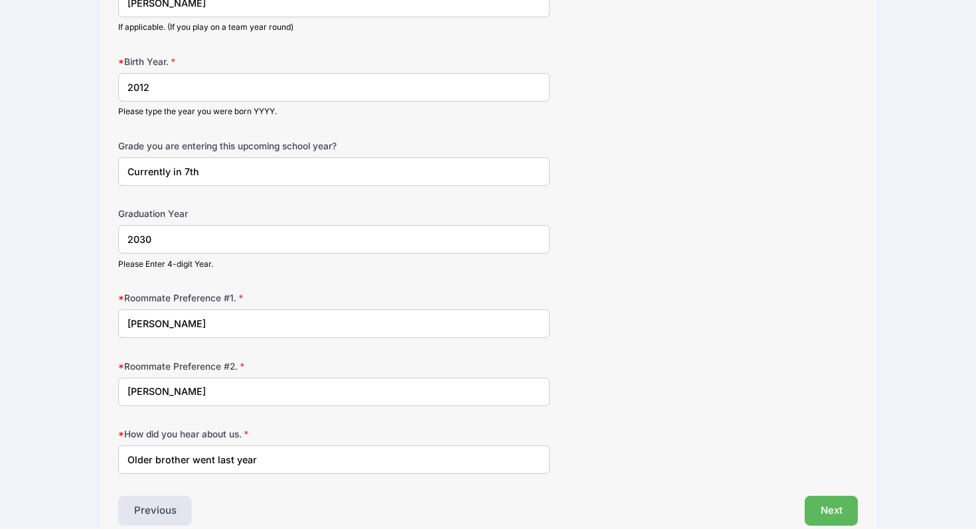
scroll to position [1023, 0]
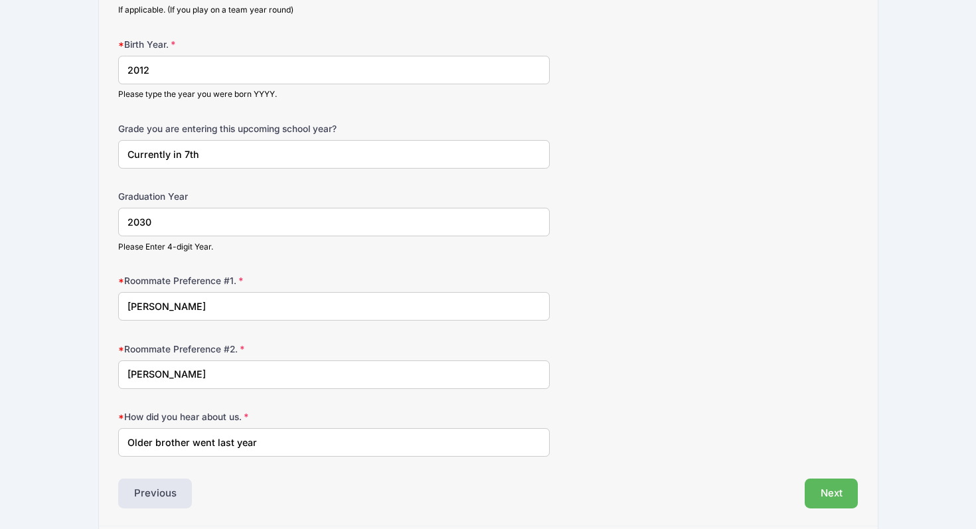
click at [189, 152] on input "Currently in 7th" at bounding box center [333, 154] width 431 height 29
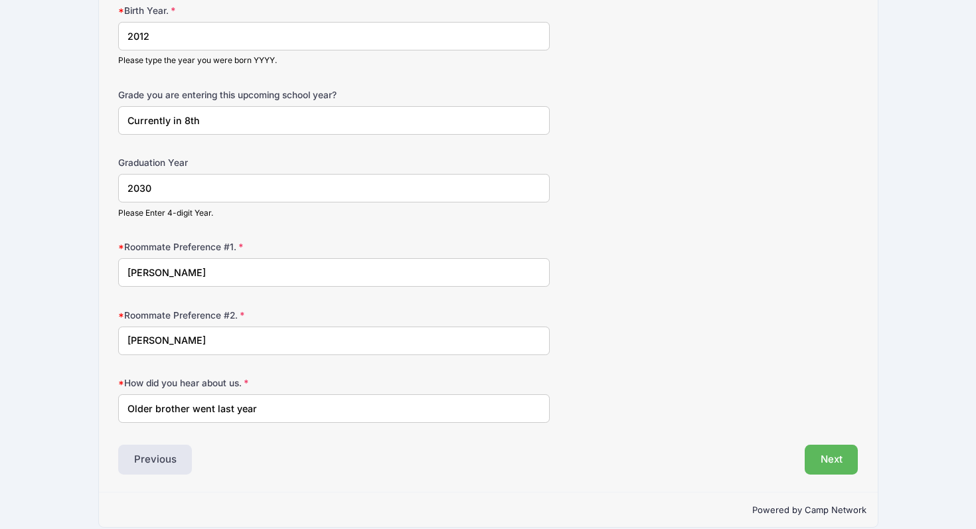
scroll to position [1072, 0]
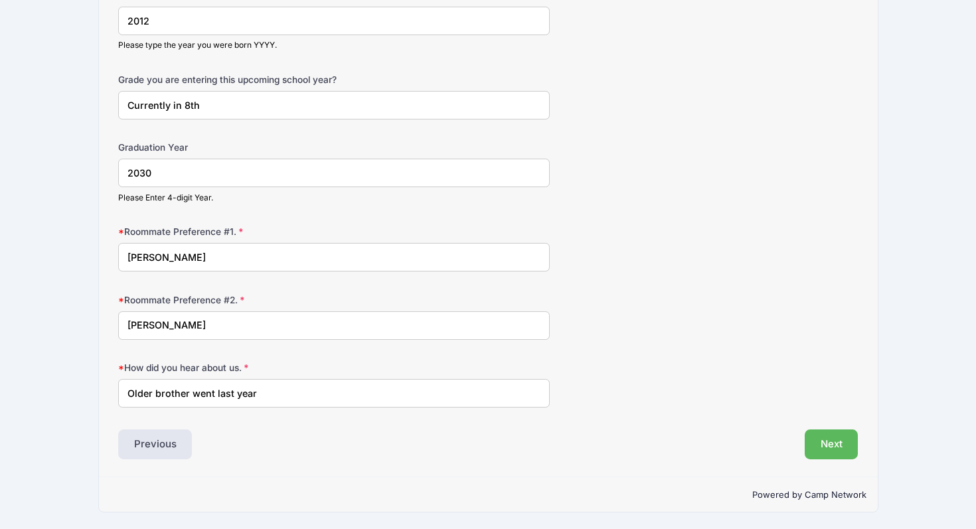
type input "Currently in 8th"
drag, startPoint x: 189, startPoint y: 394, endPoint x: 88, endPoint y: 390, distance: 100.9
type input "went last year"
drag, startPoint x: 190, startPoint y: 328, endPoint x: 111, endPoint y: 324, distance: 78.4
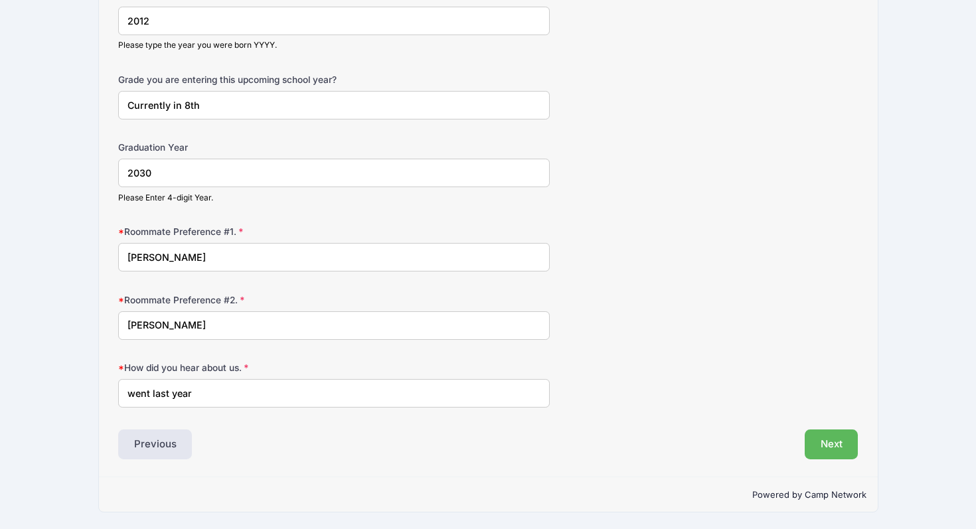
click at [839, 441] on button "Next" at bounding box center [831, 444] width 54 height 31
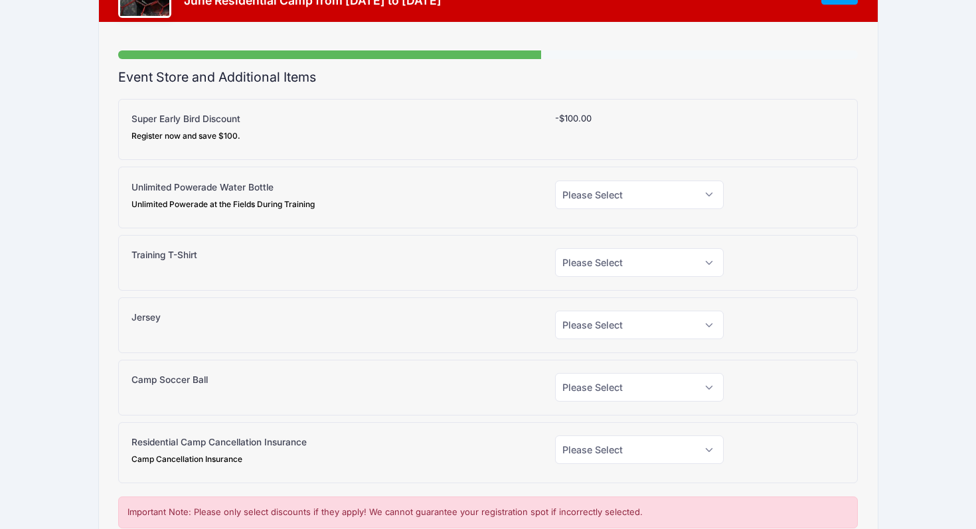
scroll to position [103, 0]
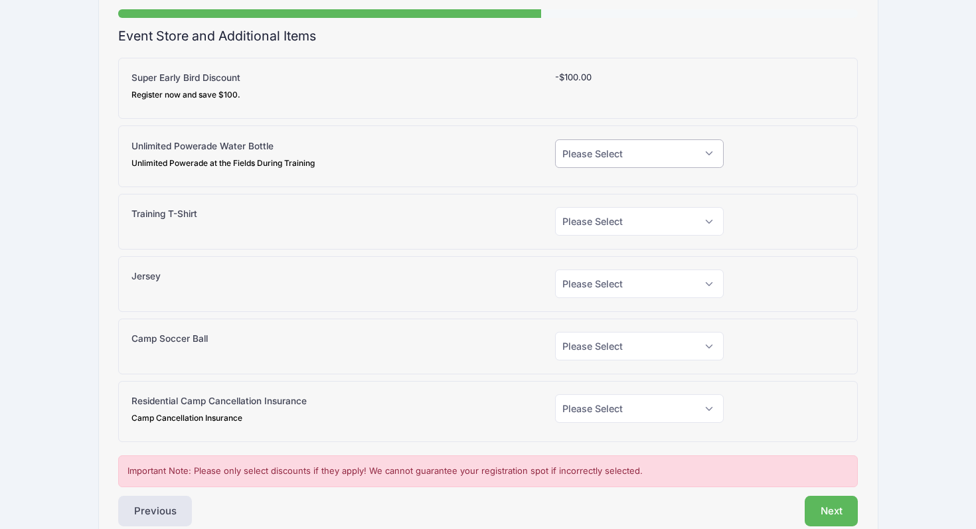
click at [632, 158] on select "Please Select Yes (+$15.00) No" at bounding box center [639, 153] width 169 height 29
click at [555, 139] on select "Please Select Yes (+$15.00) No" at bounding box center [639, 153] width 169 height 29
click at [628, 145] on select "Please Select Yes (+$15.00) No" at bounding box center [639, 153] width 169 height 29
select select "1"
click at [555, 139] on select "Please Select Yes (+$15.00) No" at bounding box center [639, 153] width 169 height 29
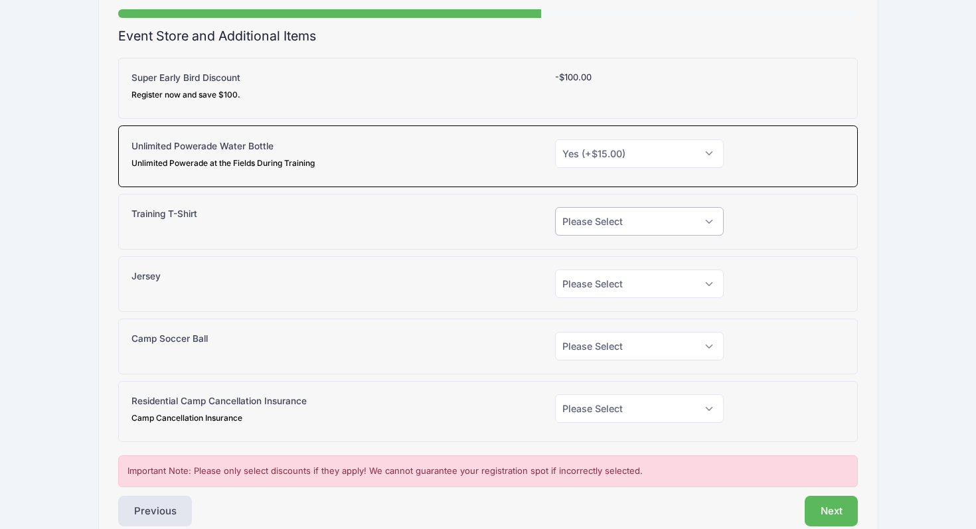
click at [614, 217] on select "Please Select Yes (+$20.00) No" at bounding box center [639, 221] width 169 height 29
select select "0"
click at [555, 207] on select "Please Select Yes (+$20.00) No" at bounding box center [639, 221] width 169 height 29
click at [609, 280] on select "Please Select Yes (+$30.00) No" at bounding box center [639, 283] width 169 height 29
select select "0"
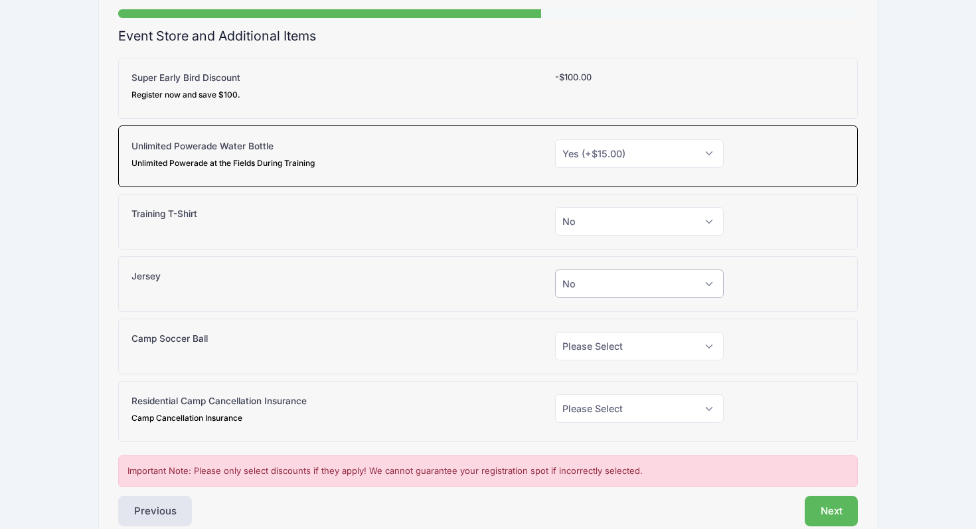
click at [555, 269] on select "Please Select Yes (+$30.00) No" at bounding box center [639, 283] width 169 height 29
click at [605, 348] on select "Please Select Yes (+$38.00) No" at bounding box center [639, 346] width 169 height 29
select select "0"
click at [555, 332] on select "Please Select Yes (+$38.00) No" at bounding box center [639, 346] width 169 height 29
click at [598, 411] on select "Please Select Yes (+$130.00) No" at bounding box center [639, 408] width 169 height 29
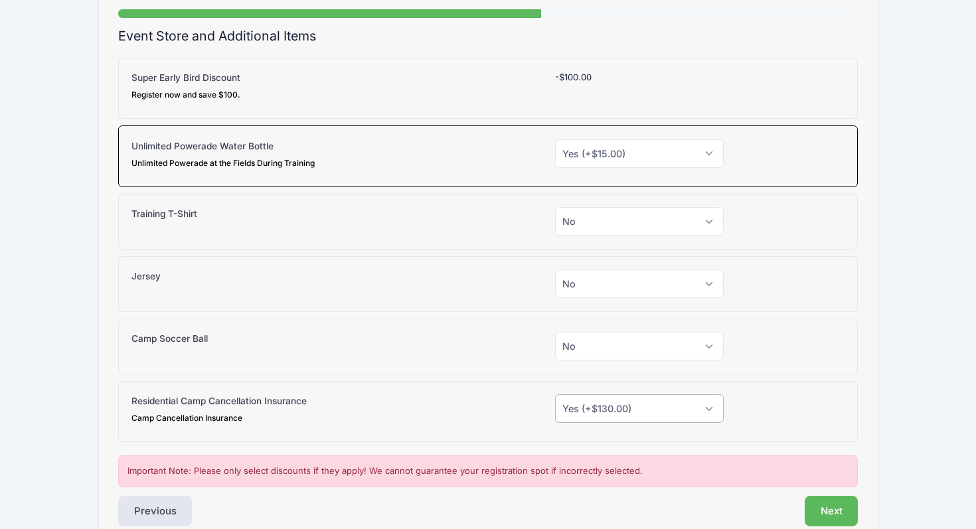
click at [555, 394] on select "Please Select Yes (+$130.00) No" at bounding box center [639, 408] width 169 height 29
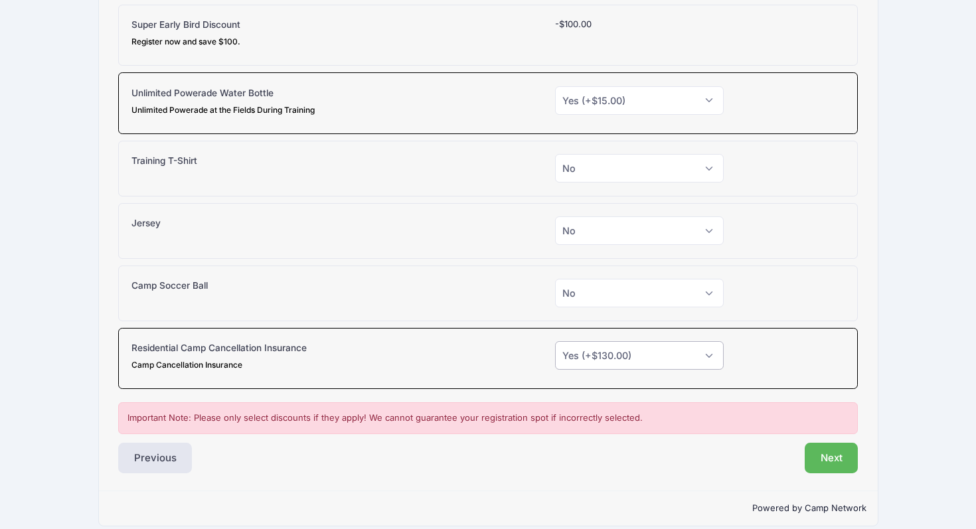
scroll to position [170, 0]
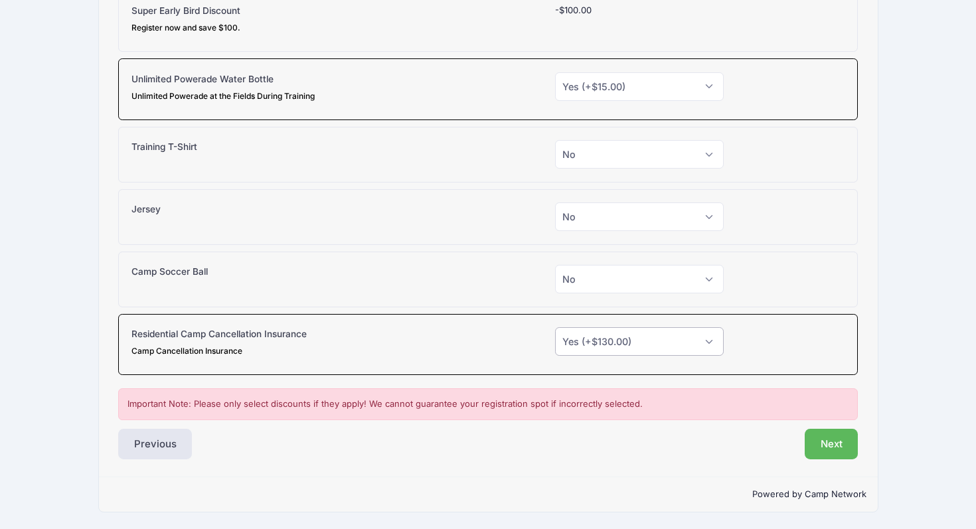
click at [671, 349] on select "Please Select Yes (+$130.00) No" at bounding box center [639, 341] width 169 height 29
click at [555, 327] on select "Please Select Yes (+$130.00) No" at bounding box center [639, 341] width 169 height 29
click at [664, 346] on select "Please Select Yes (+$130.00) No" at bounding box center [639, 341] width 169 height 29
select select "0"
click at [555, 327] on select "Please Select Yes (+$130.00) No" at bounding box center [639, 341] width 169 height 29
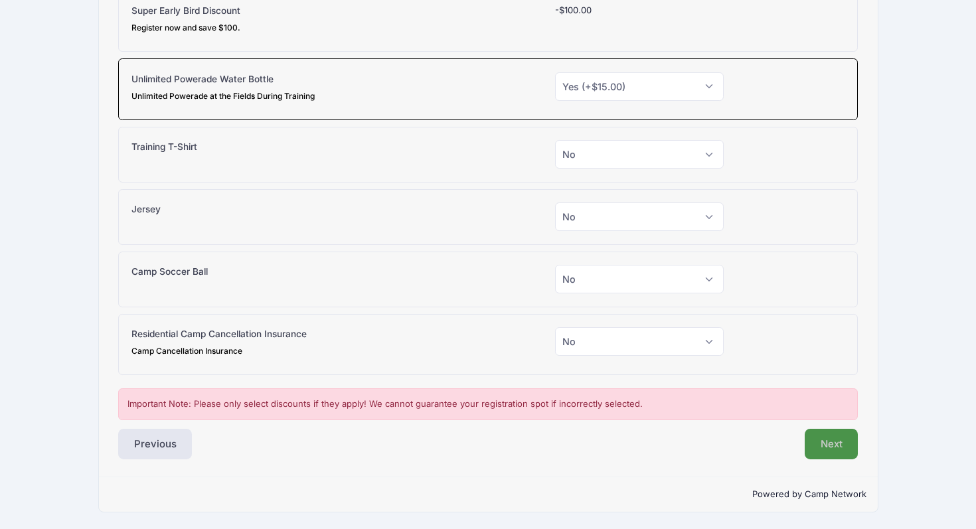
click at [812, 447] on button "Next" at bounding box center [831, 444] width 54 height 31
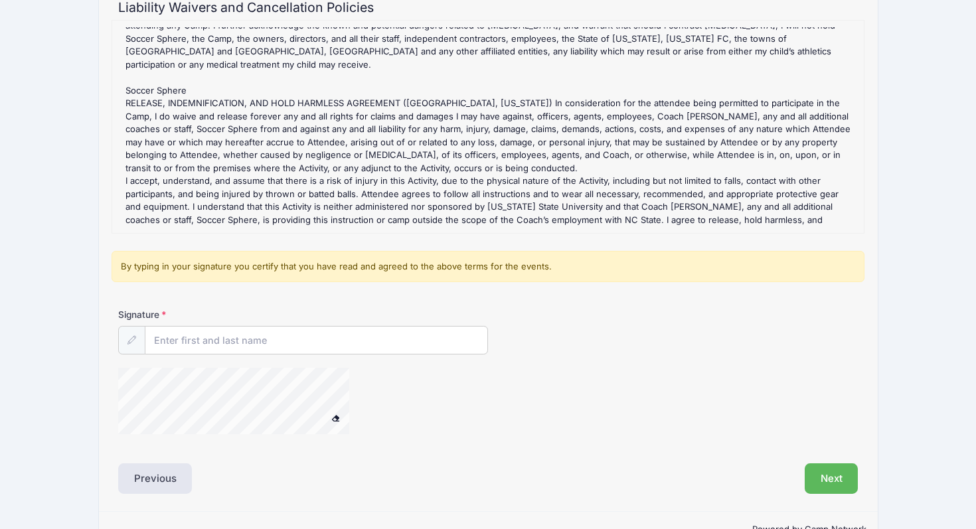
scroll to position [166, 0]
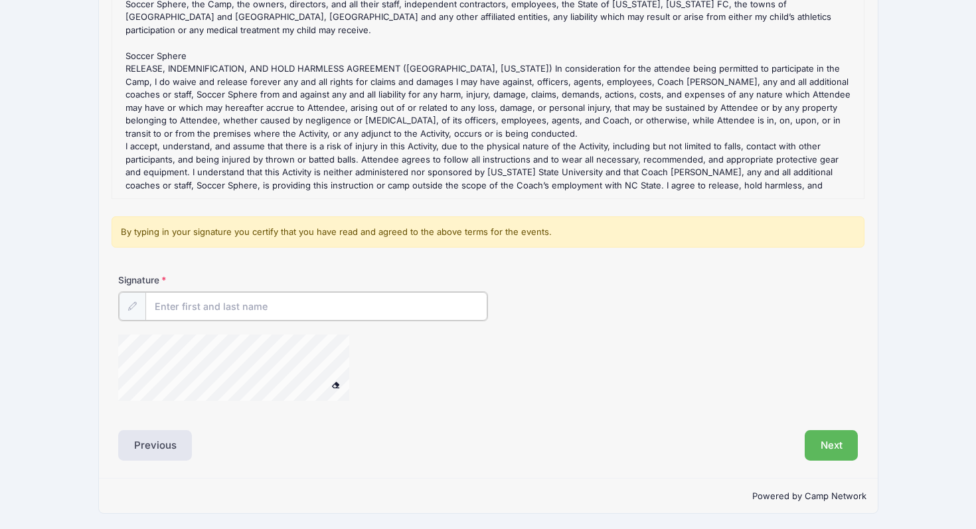
click at [271, 306] on input "Signature" at bounding box center [316, 306] width 342 height 29
type input "Amy Munn"
click at [334, 387] on button at bounding box center [335, 383] width 23 height 17
click at [828, 441] on button "Next" at bounding box center [831, 444] width 54 height 31
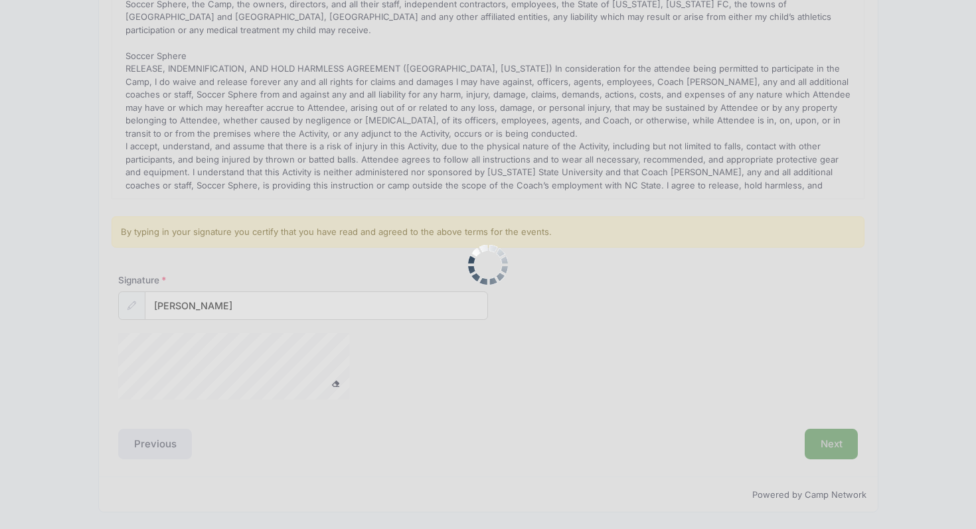
scroll to position [0, 0]
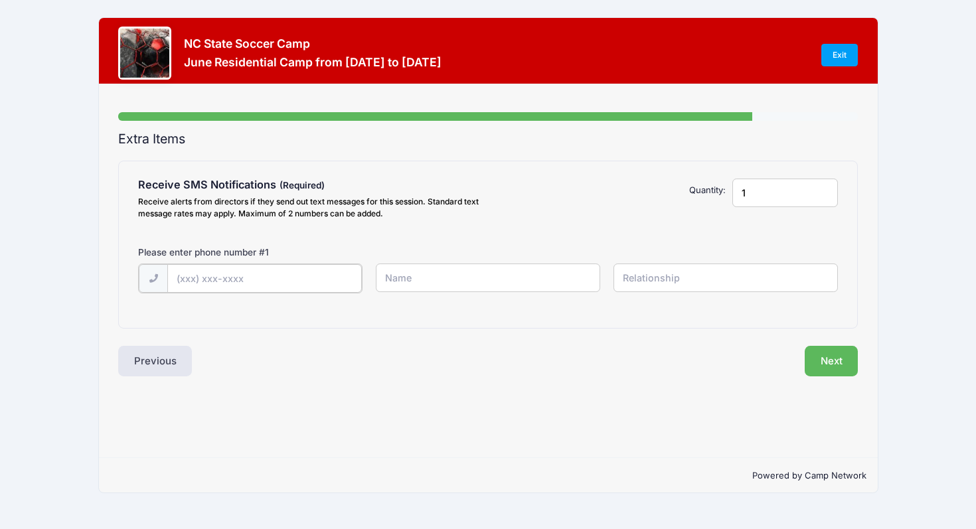
click at [327, 282] on input "text" at bounding box center [264, 278] width 194 height 29
type input "(704) 860-7996"
type input "Amy Munn"
type input "mom"
click at [828, 368] on button "Next" at bounding box center [831, 359] width 54 height 31
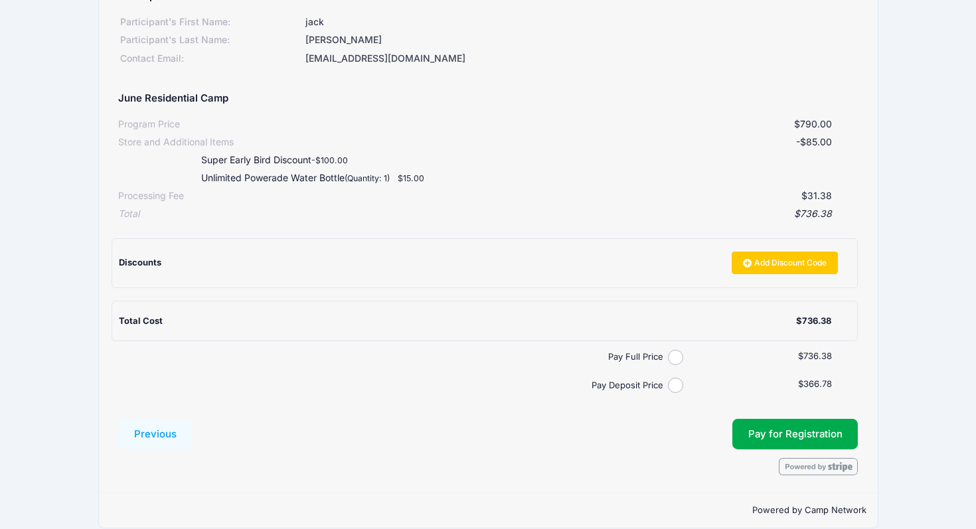
scroll to position [185, 0]
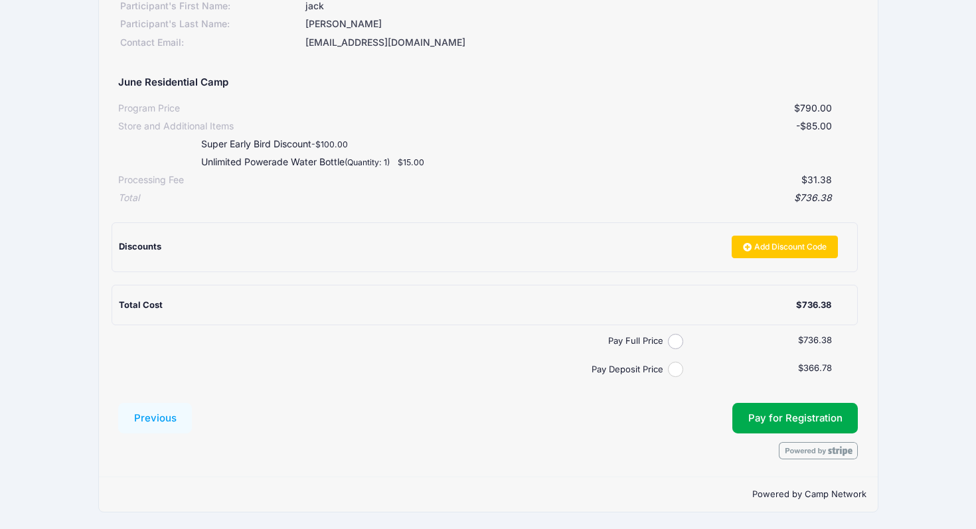
click at [672, 367] on input "Pay Deposit Price" at bounding box center [675, 369] width 15 height 15
radio input "true"
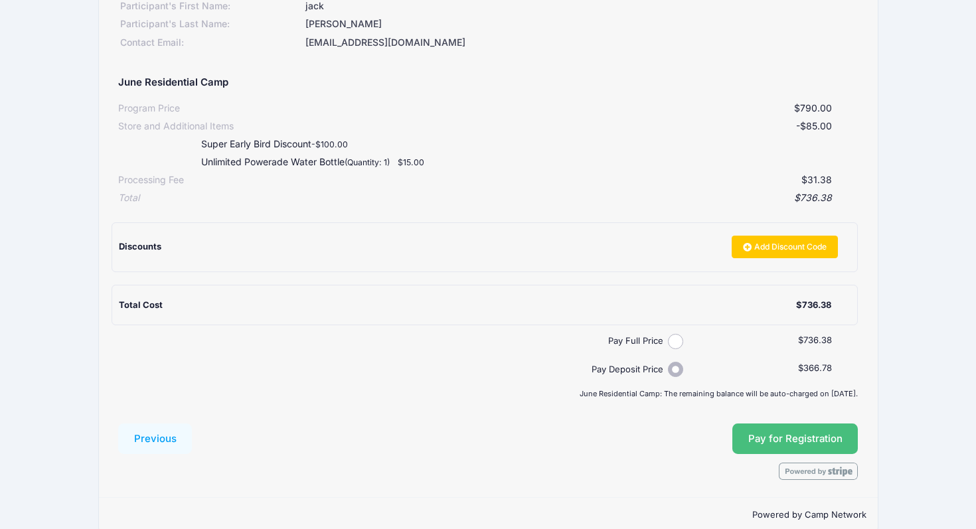
click at [800, 439] on button "Pay for Registration" at bounding box center [795, 438] width 126 height 31
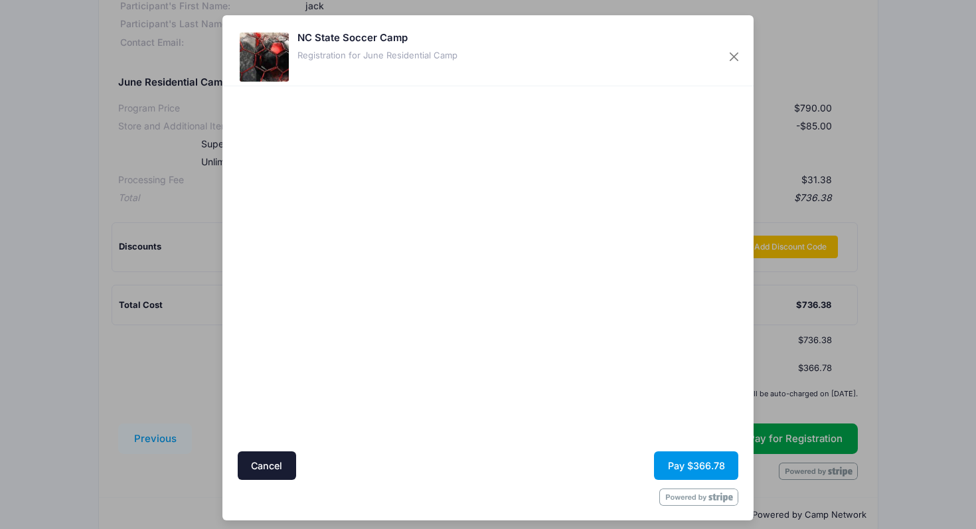
click at [697, 468] on button "Pay $366.78" at bounding box center [696, 465] width 84 height 29
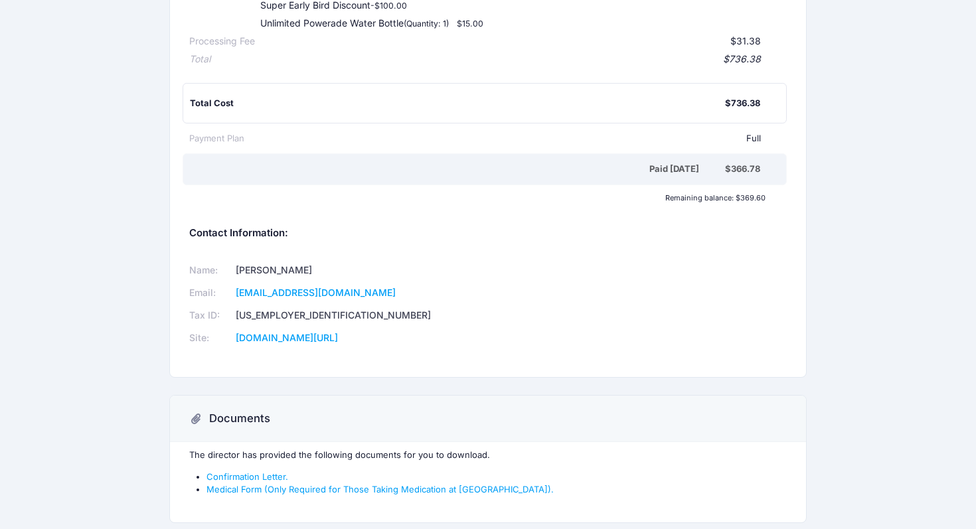
scroll to position [354, 0]
